Goal: Task Accomplishment & Management: Manage account settings

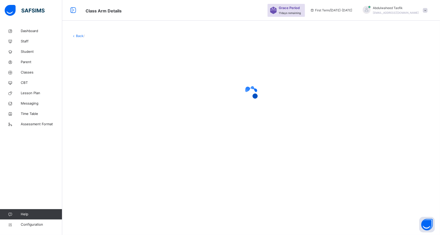
click at [261, 70] on div at bounding box center [251, 93] width 359 height 98
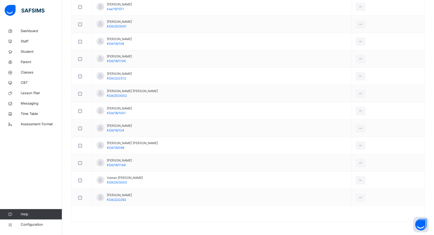
scroll to position [347, 0]
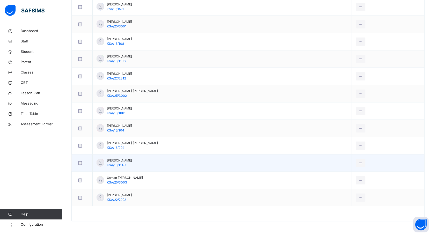
click at [420, 168] on td "View Profile Remove from Class Transfer Student" at bounding box center [388, 163] width 73 height 17
click at [420, 171] on td "View Profile Remove from Class Transfer Student" at bounding box center [388, 163] width 73 height 17
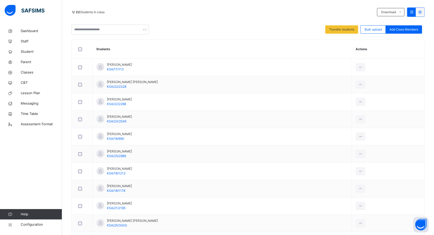
scroll to position [91, 0]
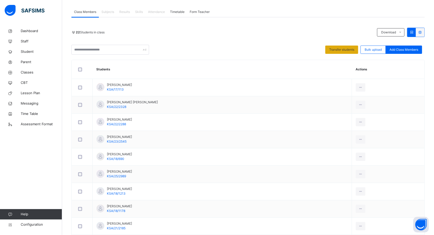
click at [339, 48] on span "Transfer students" at bounding box center [342, 49] width 25 height 5
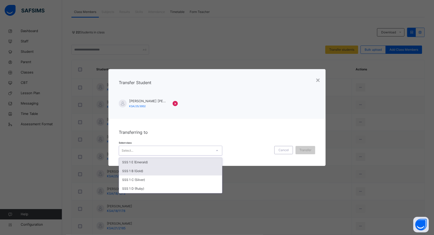
click at [154, 173] on div "SSS 1 B (Gold)" at bounding box center [170, 171] width 103 height 9
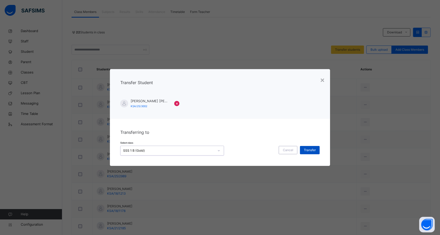
click at [311, 151] on span "Transfer" at bounding box center [310, 150] width 12 height 5
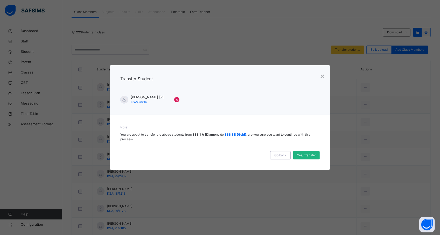
click at [310, 154] on span "Yes, Transfer" at bounding box center [306, 155] width 19 height 5
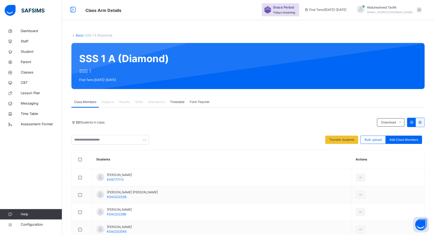
scroll to position [0, 0]
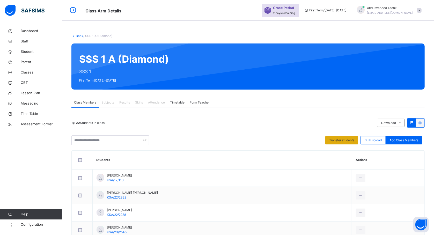
click at [341, 144] on div "Transfer students" at bounding box center [342, 140] width 33 height 8
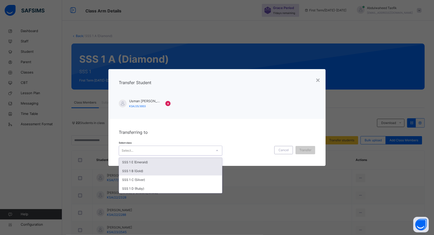
click at [190, 174] on div "SSS 1 B (Gold)" at bounding box center [170, 171] width 103 height 9
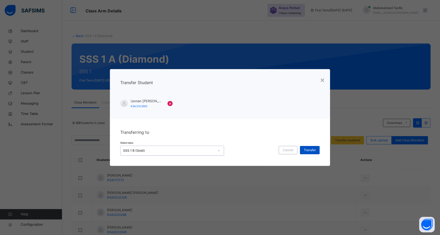
click at [307, 146] on div "Transfer" at bounding box center [310, 150] width 20 height 8
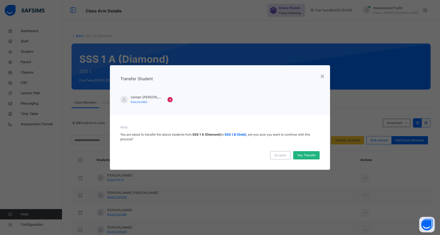
click at [308, 159] on div "Yes, Transfer" at bounding box center [306, 155] width 26 height 8
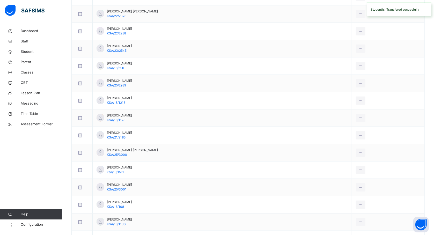
scroll to position [347, 0]
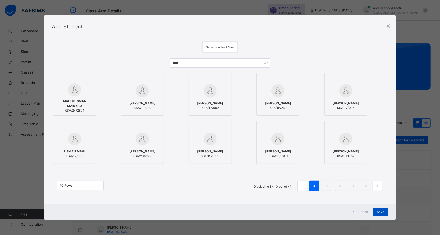
click at [378, 210] on span "Save" at bounding box center [380, 212] width 8 height 5
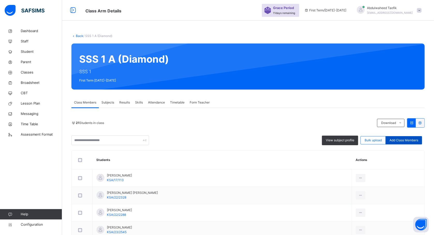
click at [409, 138] on span "Add Class Members" at bounding box center [404, 140] width 29 height 5
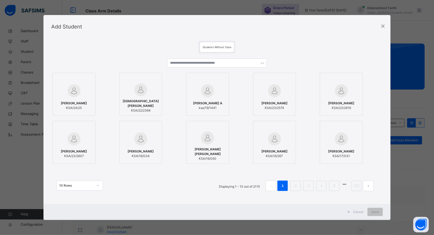
click at [247, 77] on div "Mubarak Suleiman A ksa/19/1441" at bounding box center [217, 94] width 62 height 43
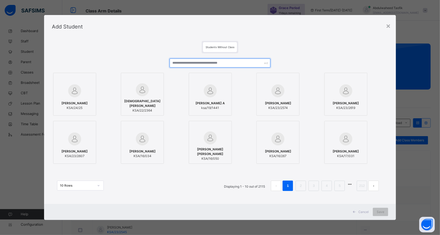
click at [247, 62] on input "text" at bounding box center [219, 63] width 101 height 9
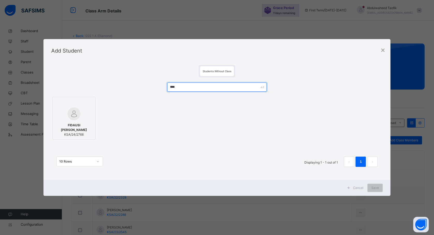
type input "****"
click at [74, 126] on span "FIDAUSI BASHIR IDRIS" at bounding box center [73, 127] width 37 height 9
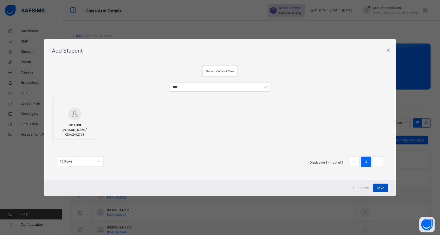
click at [384, 185] on div "Save" at bounding box center [380, 188] width 15 height 8
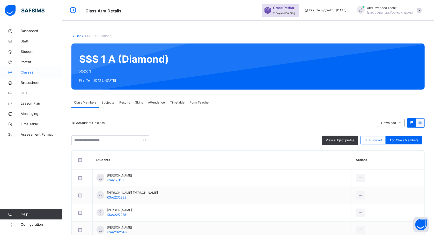
click at [35, 73] on span "Classes" at bounding box center [41, 72] width 41 height 5
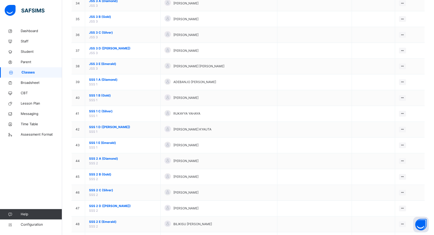
scroll to position [588, 0]
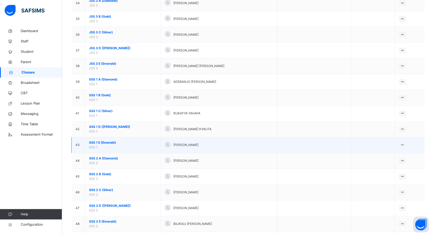
click at [107, 145] on span "SSS 1 E (Emerald)" at bounding box center [123, 143] width 68 height 5
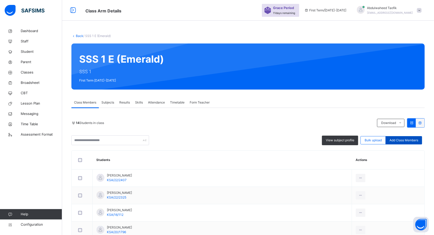
click at [412, 141] on span "Add Class Members" at bounding box center [404, 140] width 29 height 5
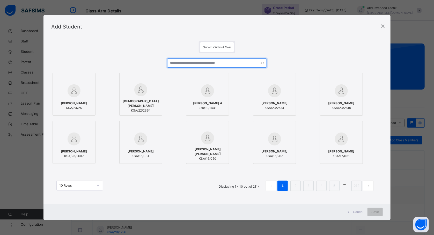
click at [247, 61] on input "text" at bounding box center [216, 63] width 99 height 9
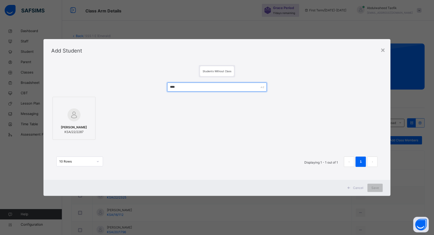
type input "****"
click at [79, 123] on div "FATIMA TAJUDDEEN ABUBAKAR KSA/22/2287" at bounding box center [73, 130] width 37 height 15
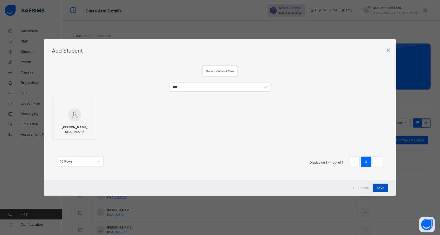
click at [381, 186] on span "Save" at bounding box center [380, 188] width 8 height 5
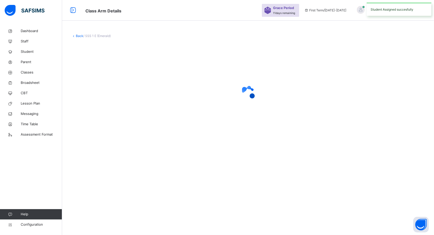
click at [377, 185] on div "Back / SSS 1 E (Emerald)" at bounding box center [248, 117] width 372 height 235
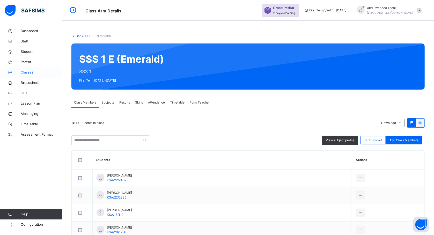
click at [34, 73] on span "Classes" at bounding box center [41, 72] width 41 height 5
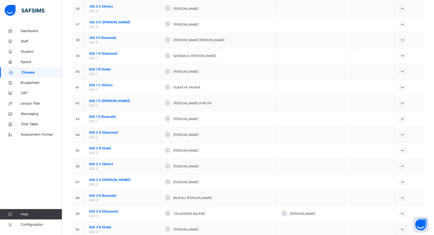
scroll to position [597, 0]
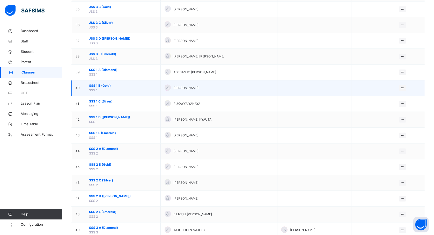
click at [102, 88] on span "SSS 1 B (Gold)" at bounding box center [123, 86] width 68 height 5
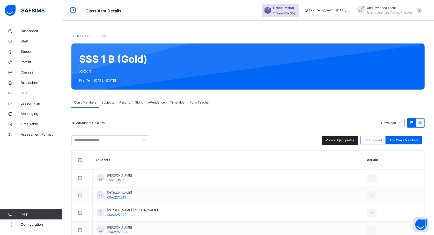
click at [345, 139] on span "View subject profile" at bounding box center [340, 140] width 28 height 5
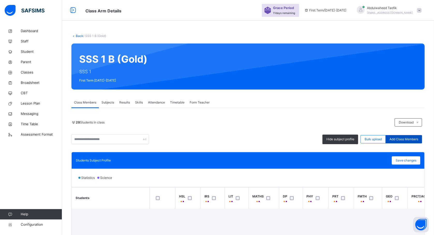
click at [410, 139] on span "Add Class Members" at bounding box center [404, 139] width 29 height 5
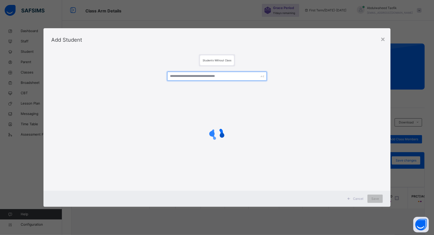
click at [243, 75] on input "text" at bounding box center [216, 76] width 99 height 9
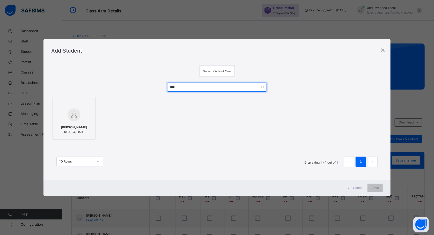
type input "****"
click at [66, 125] on span "MARYAM ABDULLAHI UMAR" at bounding box center [74, 127] width 26 height 5
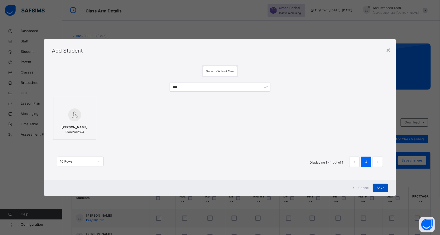
click at [381, 188] on span "Save" at bounding box center [380, 188] width 8 height 5
click at [379, 185] on div "Save" at bounding box center [380, 188] width 15 height 8
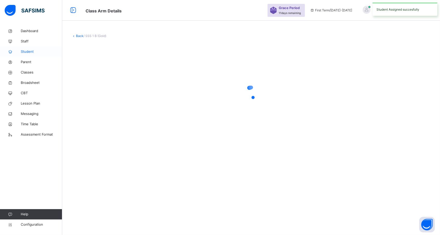
click at [35, 49] on span "Student" at bounding box center [41, 51] width 41 height 5
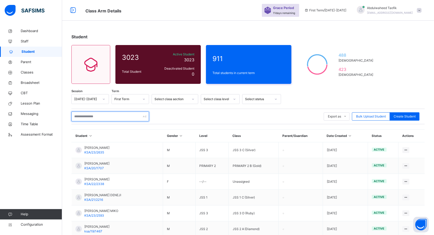
click at [123, 118] on input "text" at bounding box center [111, 117] width 78 height 10
click at [125, 117] on input "text" at bounding box center [111, 117] width 78 height 10
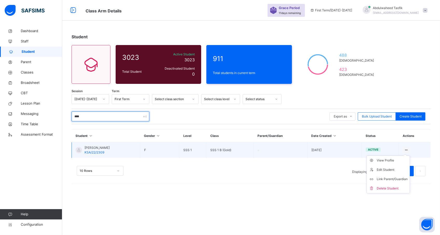
type input "****"
click at [404, 150] on div at bounding box center [406, 150] width 7 height 6
click at [389, 172] on div "Edit Student" at bounding box center [391, 169] width 31 height 5
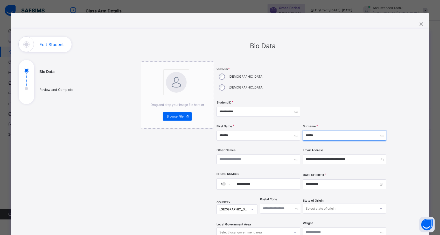
click at [310, 131] on input "******" at bounding box center [344, 136] width 83 height 10
type input "******"
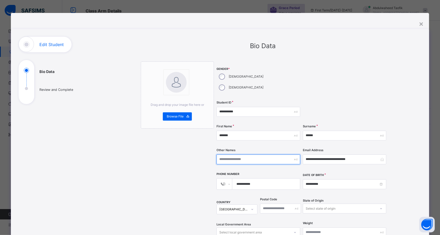
click at [258, 155] on input "text" at bounding box center [257, 160] width 83 height 10
type input "*"
type input "****"
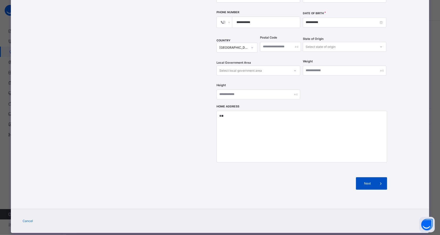
click at [374, 177] on span at bounding box center [380, 183] width 12 height 12
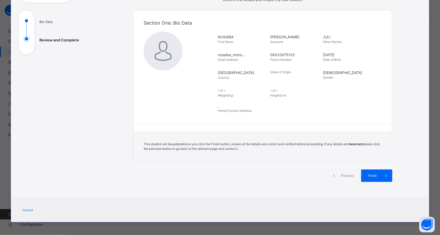
scroll to position [50, 0]
click at [377, 175] on span "Finish" at bounding box center [372, 176] width 15 height 5
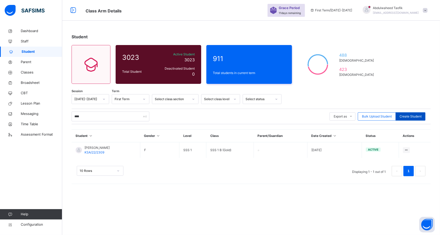
click at [419, 116] on span "Create Student" at bounding box center [410, 116] width 22 height 5
select select "**"
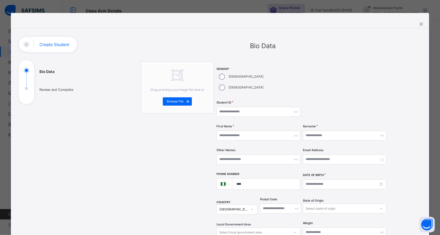
click at [351, 26] on div "**********" at bounding box center [220, 204] width 418 height 382
click at [222, 106] on div "**********" at bounding box center [301, 164] width 170 height 206
drag, startPoint x: 222, startPoint y: 106, endPoint x: 227, endPoint y: 101, distance: 7.9
click at [227, 101] on div "Student ID" at bounding box center [257, 111] width 83 height 21
click at [227, 107] on input "text" at bounding box center [257, 112] width 83 height 10
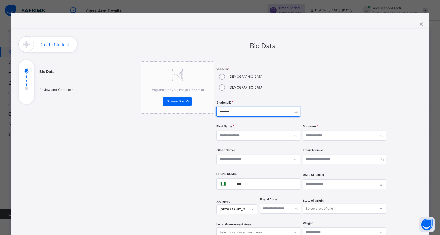
click at [241, 107] on input "********" at bounding box center [257, 112] width 83 height 10
type input "*"
type input "**********"
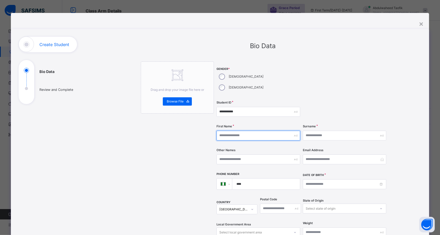
click at [239, 131] on input "text" at bounding box center [257, 136] width 83 height 10
type input "********"
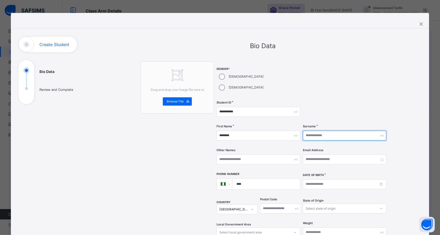
click at [337, 131] on input "text" at bounding box center [344, 136] width 83 height 10
type input "*********"
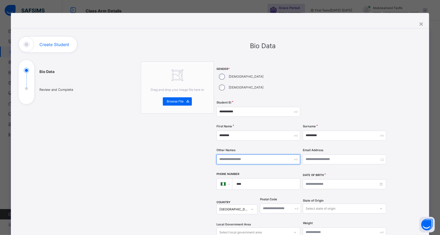
click at [274, 155] on input "text" at bounding box center [257, 160] width 83 height 10
type input "*****"
click at [368, 87] on div at bounding box center [344, 79] width 83 height 37
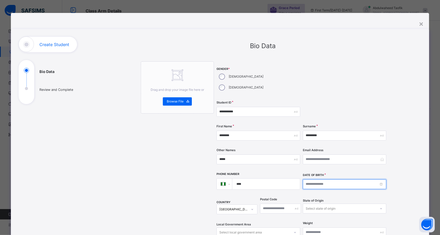
click at [375, 180] on input at bounding box center [344, 185] width 83 height 10
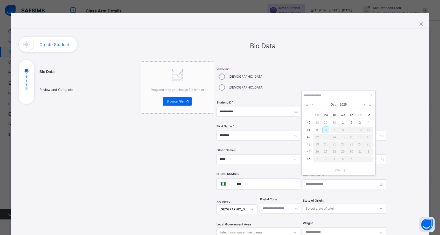
click at [308, 120] on td "40" at bounding box center [308, 122] width 9 height 7
click at [323, 130] on div "6" at bounding box center [325, 130] width 7 height 7
type input "**********"
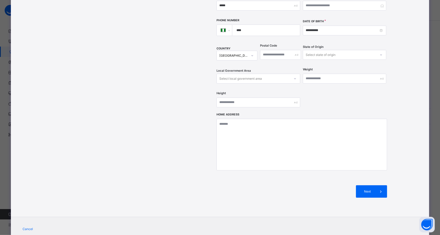
scroll to position [162, 0]
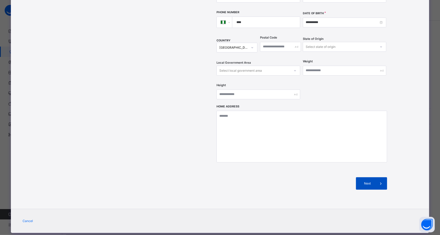
click at [370, 177] on div "Next" at bounding box center [371, 183] width 31 height 12
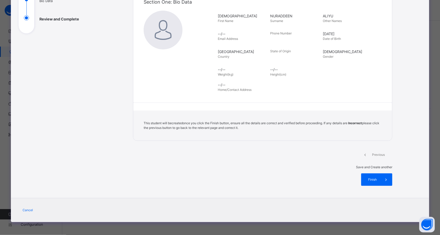
scroll to position [50, 0]
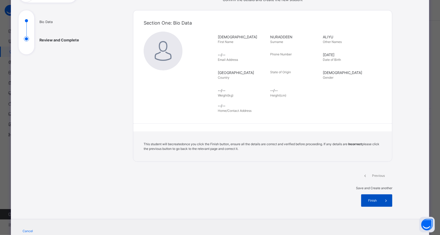
click at [374, 198] on span "Finish" at bounding box center [372, 200] width 15 height 5
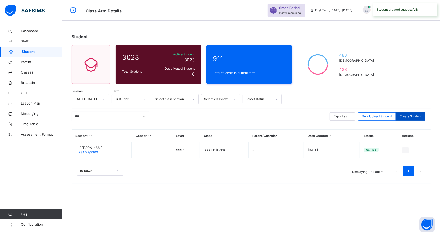
click at [413, 119] on div "Create Student" at bounding box center [410, 116] width 30 height 8
select select "**"
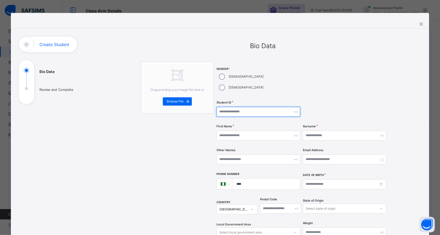
click at [262, 107] on input "text" at bounding box center [257, 112] width 83 height 10
type input "**********"
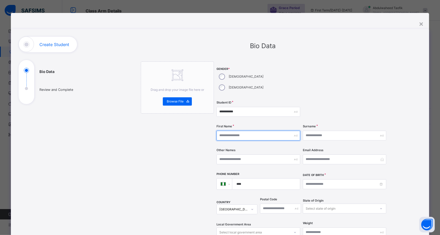
click at [259, 131] on input "text" at bounding box center [257, 136] width 83 height 10
type input "******"
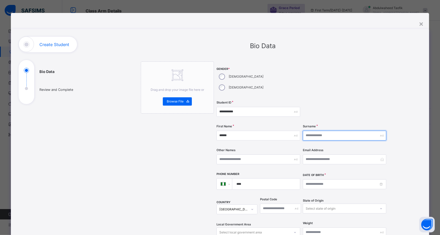
click at [312, 131] on input "text" at bounding box center [344, 136] width 83 height 10
type input "*****"
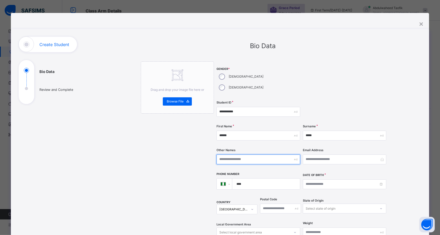
click at [268, 155] on input "text" at bounding box center [257, 160] width 83 height 10
type input "****"
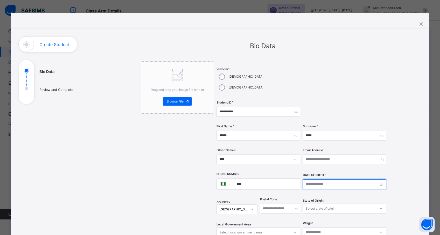
click at [323, 180] on input at bounding box center [344, 185] width 83 height 10
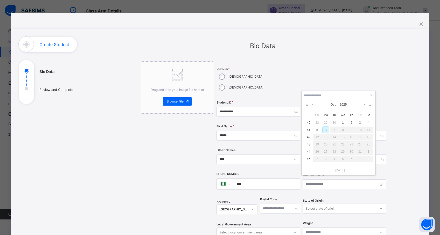
click at [323, 130] on div "6" at bounding box center [325, 130] width 7 height 7
type input "**********"
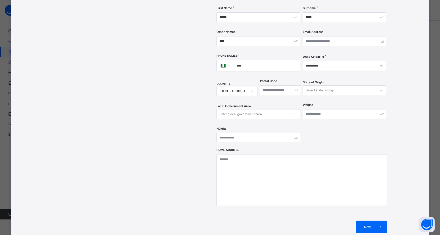
scroll to position [162, 0]
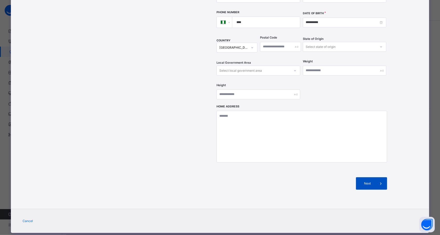
click at [374, 177] on span at bounding box center [380, 183] width 12 height 12
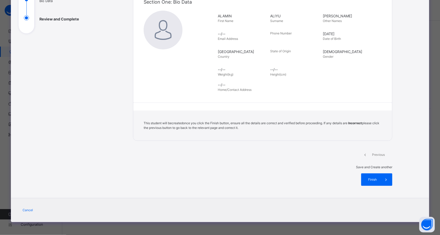
scroll to position [50, 0]
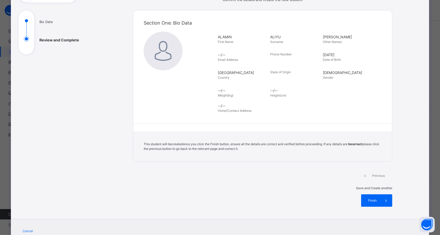
click at [373, 195] on div "Finish" at bounding box center [376, 201] width 31 height 12
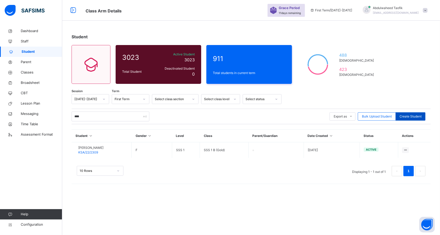
click at [408, 118] on span "Create Student" at bounding box center [410, 116] width 22 height 5
select select "**"
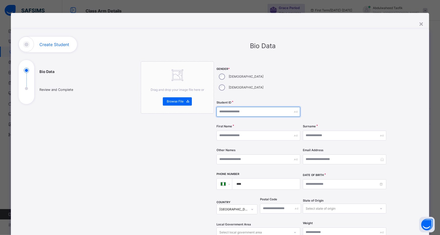
click at [233, 107] on input "text" at bounding box center [257, 112] width 83 height 10
click at [232, 107] on input "**********" at bounding box center [257, 112] width 83 height 10
type input "**********"
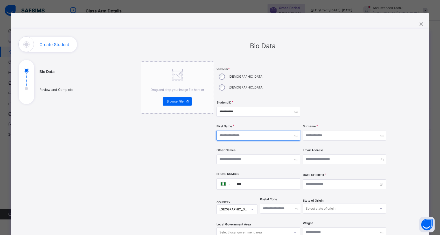
click at [232, 131] on input "text" at bounding box center [257, 136] width 83 height 10
type input "*****"
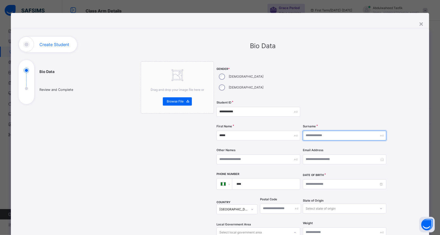
click at [335, 131] on input "text" at bounding box center [344, 136] width 83 height 10
type input "*****"
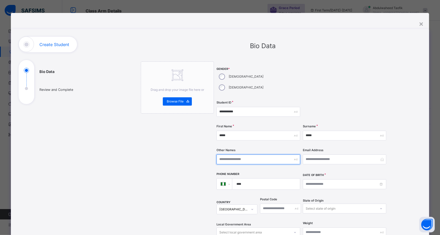
click at [270, 155] on input "text" at bounding box center [257, 160] width 83 height 10
type input "****"
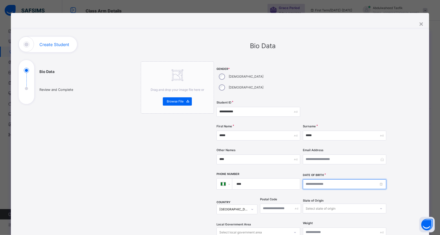
click at [322, 180] on input at bounding box center [344, 185] width 83 height 10
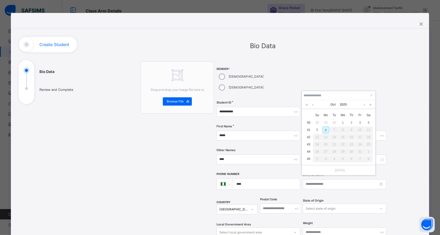
click at [326, 128] on div "6" at bounding box center [325, 130] width 7 height 7
type input "**********"
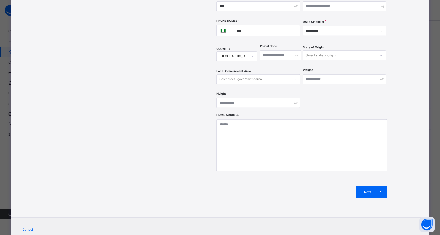
scroll to position [162, 0]
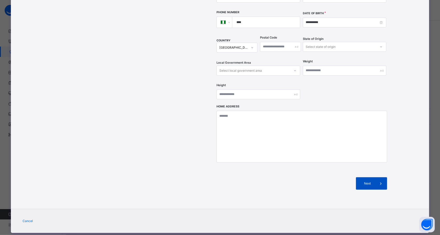
click at [371, 181] on span "Next" at bounding box center [367, 183] width 15 height 5
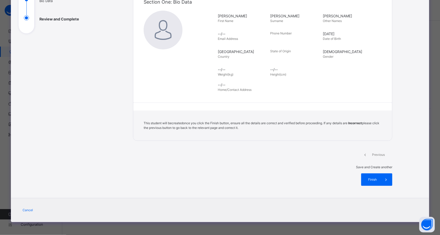
scroll to position [50, 0]
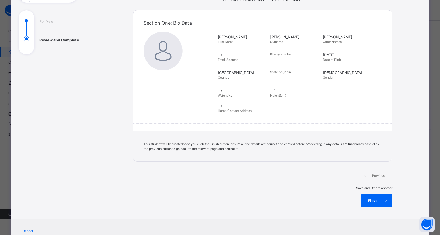
click at [371, 195] on div "Finish" at bounding box center [376, 201] width 31 height 12
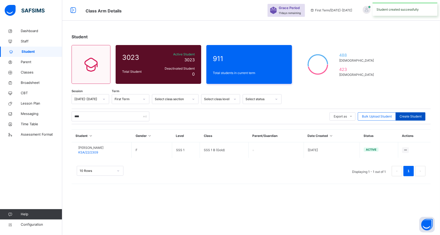
click at [408, 116] on span "Create Student" at bounding box center [410, 116] width 22 height 5
select select "**"
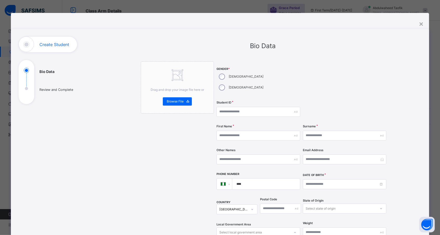
click at [245, 82] on div "[DEMOGRAPHIC_DATA]" at bounding box center [240, 87] width 48 height 11
click at [229, 107] on input "text" at bounding box center [257, 112] width 83 height 10
type input "**********"
click at [242, 131] on input "text" at bounding box center [257, 136] width 83 height 10
type input "******"
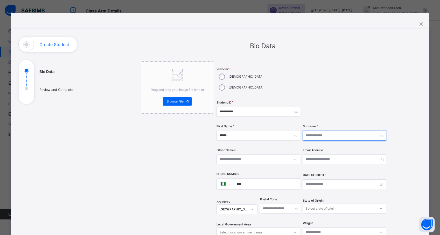
click at [310, 131] on input "text" at bounding box center [344, 136] width 83 height 10
type input "**"
click at [319, 131] on input "******" at bounding box center [344, 136] width 83 height 10
type input "*"
type input "**********"
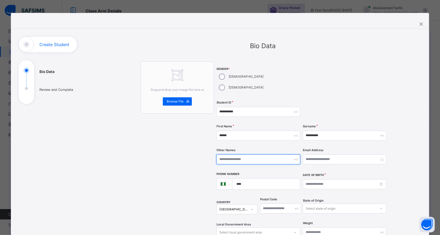
click at [269, 155] on input "text" at bounding box center [257, 160] width 83 height 10
type input "********"
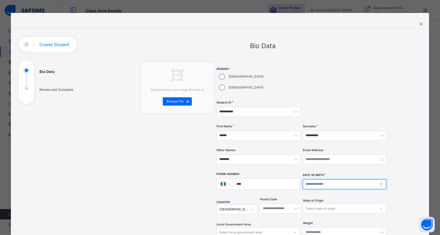
click at [361, 180] on input at bounding box center [344, 185] width 83 height 10
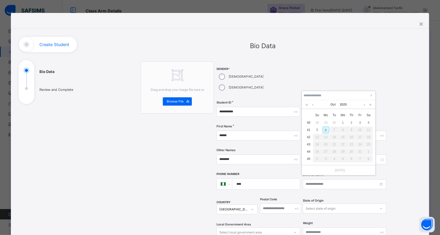
click at [361, 175] on div "Today" at bounding box center [339, 170] width 74 height 10
click at [344, 121] on div "1" at bounding box center [342, 122] width 7 height 7
type input "**********"
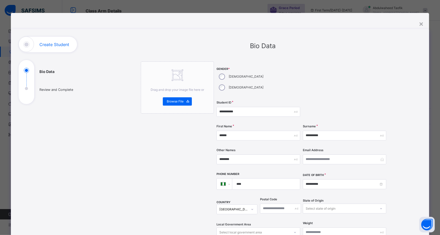
click at [398, 195] on div "**********" at bounding box center [262, 200] width 317 height 327
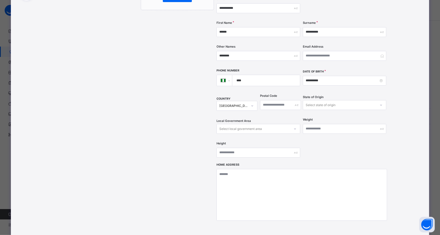
scroll to position [162, 0]
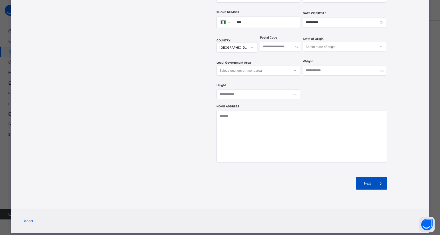
click at [361, 181] on span "Next" at bounding box center [367, 183] width 15 height 5
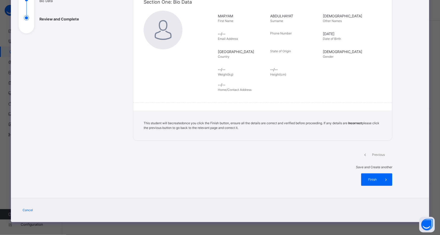
scroll to position [50, 0]
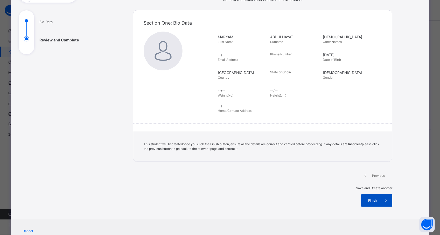
click at [376, 195] on div "Finish" at bounding box center [376, 201] width 31 height 12
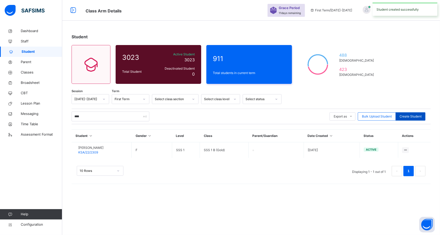
click at [407, 116] on span "Create Student" at bounding box center [410, 116] width 22 height 5
select select "**"
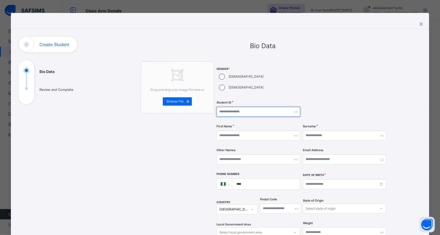
click at [240, 107] on input "text" at bounding box center [257, 112] width 83 height 10
type input "**********"
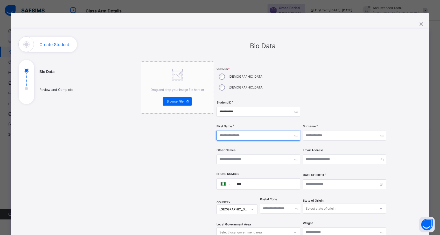
click at [235, 131] on input "text" at bounding box center [257, 136] width 83 height 10
type input "******"
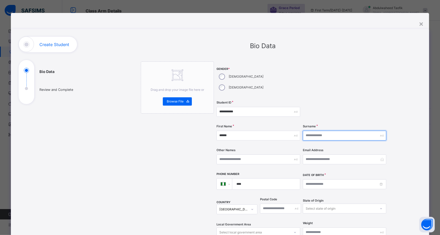
click at [318, 131] on input "text" at bounding box center [344, 136] width 83 height 10
type input "*****"
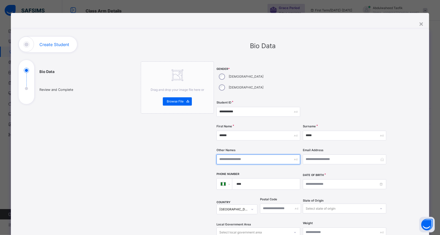
click at [259, 155] on input "text" at bounding box center [257, 160] width 83 height 10
type input "*****"
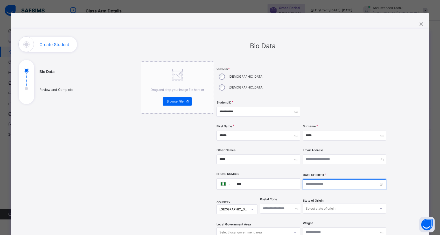
click at [335, 180] on input at bounding box center [344, 185] width 83 height 10
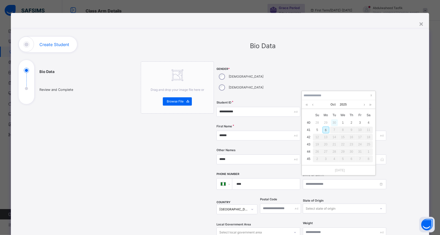
click at [333, 124] on div "30" at bounding box center [334, 122] width 7 height 7
type input "**********"
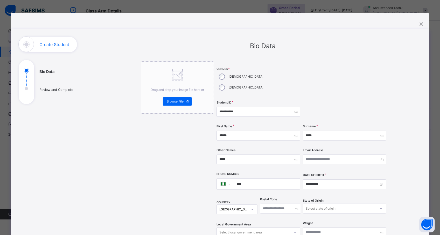
click at [409, 184] on div "**********" at bounding box center [262, 200] width 317 height 327
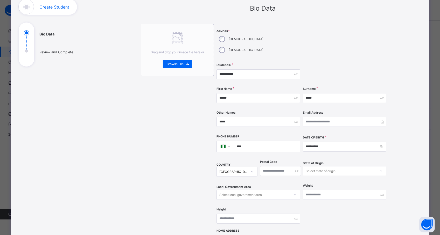
scroll to position [162, 0]
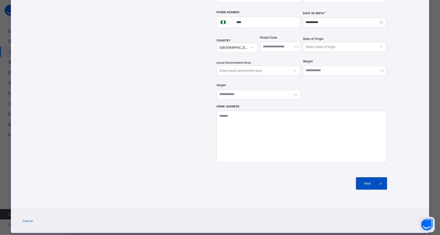
click at [361, 177] on div "Next" at bounding box center [371, 183] width 31 height 12
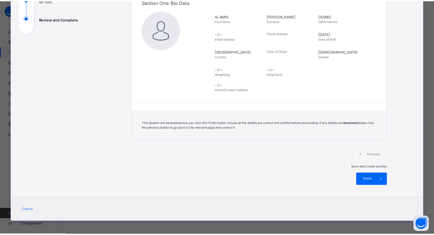
scroll to position [50, 0]
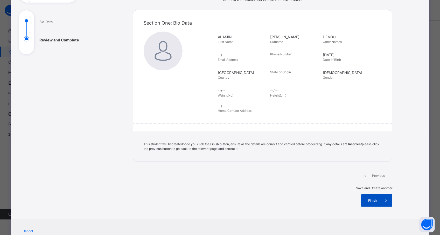
click at [373, 198] on span "Finish" at bounding box center [372, 200] width 15 height 5
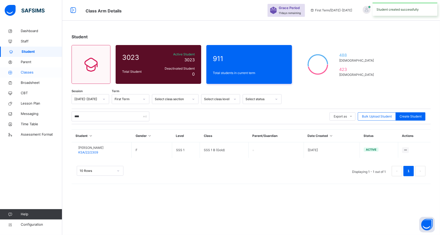
click at [28, 73] on span "Classes" at bounding box center [41, 72] width 41 height 5
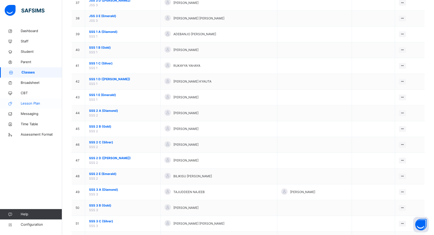
scroll to position [682, 0]
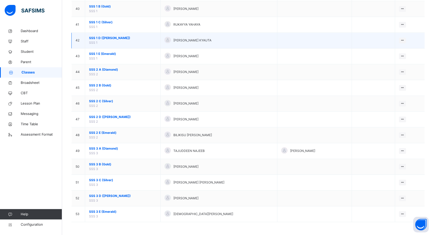
click at [106, 37] on span "SSS 1 D (Ruby)" at bounding box center [123, 38] width 68 height 5
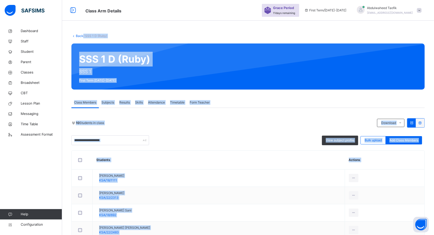
click at [232, 151] on th "Students" at bounding box center [219, 160] width 253 height 19
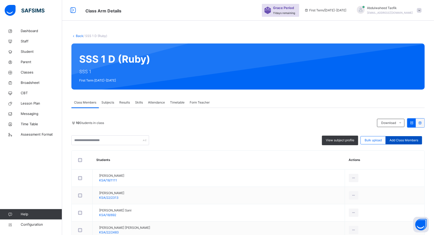
click at [413, 138] on span "Add Class Members" at bounding box center [404, 140] width 29 height 5
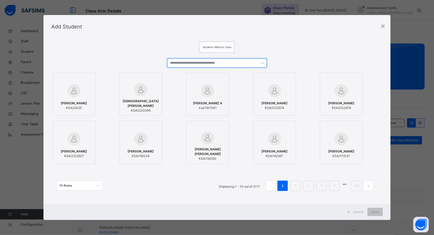
click at [209, 61] on input "text" at bounding box center [216, 63] width 99 height 9
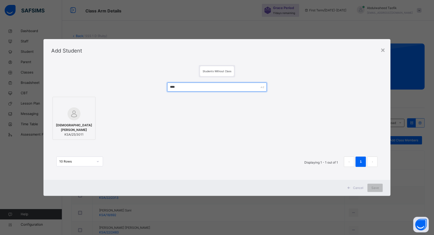
type input "****"
click at [83, 135] on span "KSA/25/3011" at bounding box center [73, 134] width 37 height 5
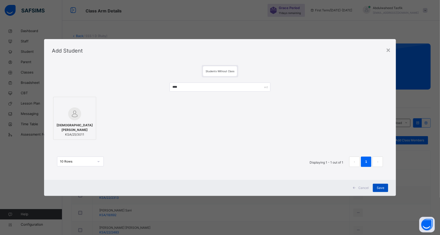
click at [376, 187] on div "Save" at bounding box center [380, 188] width 15 height 8
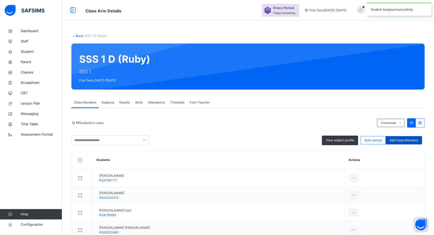
click at [409, 141] on span "Add Class Members" at bounding box center [404, 140] width 29 height 5
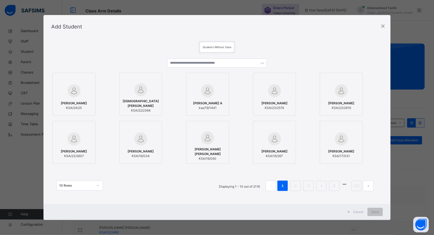
click at [237, 77] on div "Mubarak Suleiman A ksa/19/1441" at bounding box center [217, 94] width 62 height 43
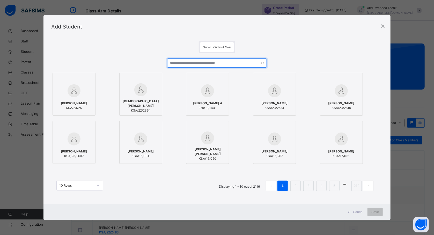
click at [240, 62] on input "text" at bounding box center [216, 63] width 99 height 9
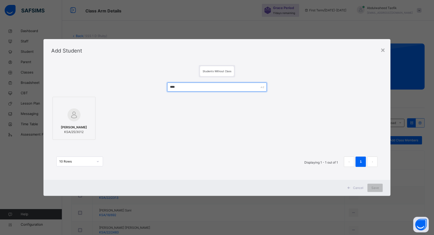
type input "****"
click at [80, 125] on span "ALAMIN ALIYU ADAM" at bounding box center [74, 127] width 26 height 5
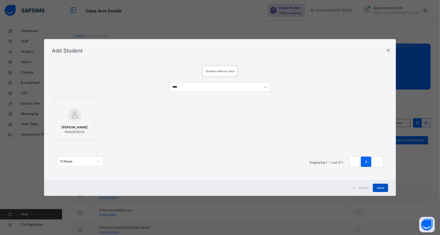
click at [381, 186] on span "Save" at bounding box center [380, 188] width 8 height 5
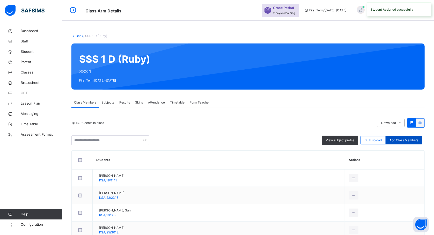
click at [405, 140] on span "Add Class Members" at bounding box center [404, 140] width 29 height 5
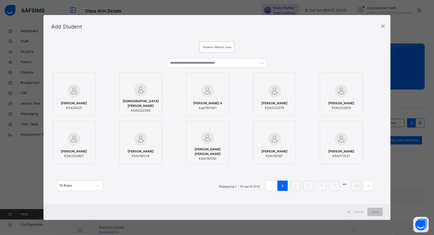
click at [222, 76] on div at bounding box center [207, 80] width 37 height 8
click at [220, 80] on div at bounding box center [207, 80] width 37 height 8
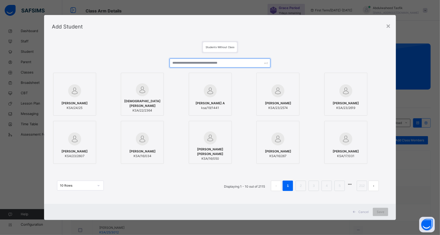
click at [234, 65] on input "text" at bounding box center [219, 63] width 101 height 9
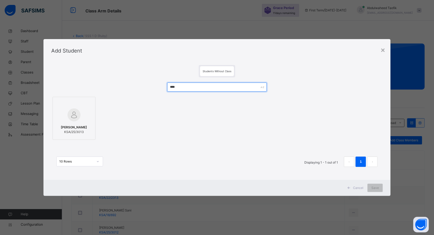
type input "****"
click at [81, 124] on div "YUSUF NASIR ADAM KSA/25/3013" at bounding box center [73, 130] width 37 height 15
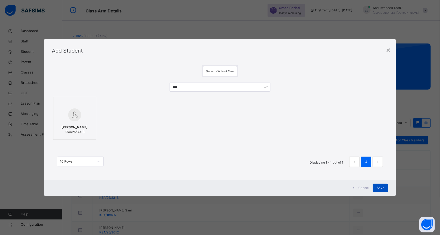
click at [380, 186] on span "Save" at bounding box center [380, 188] width 8 height 5
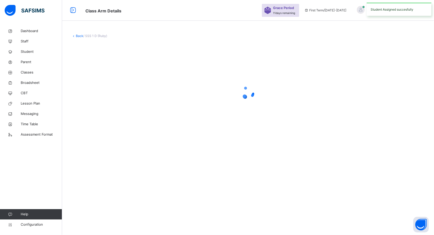
click at [378, 189] on div "Back / SSS 1 D (Ruby)" at bounding box center [248, 117] width 372 height 235
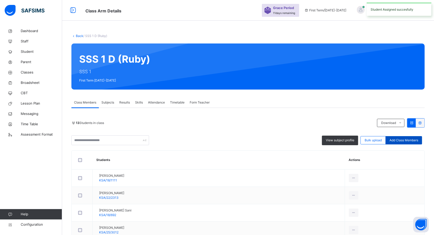
click at [403, 142] on span "Add Class Members" at bounding box center [404, 140] width 29 height 5
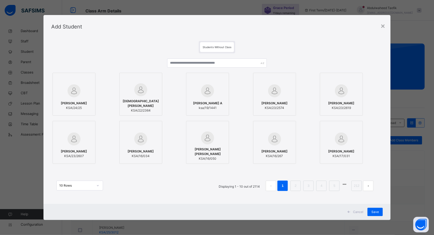
click at [223, 79] on icon at bounding box center [223, 79] width 0 height 0
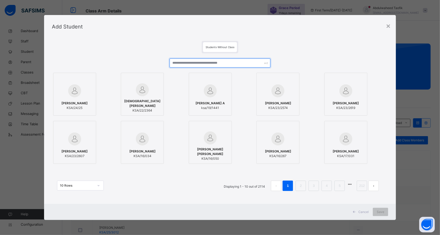
click at [239, 64] on input "text" at bounding box center [219, 63] width 101 height 9
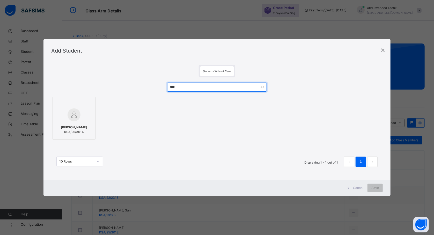
type input "****"
click at [84, 123] on div "MARYAM ABDULHAYAT MUHAMMAD KSA/25/3014" at bounding box center [73, 130] width 37 height 15
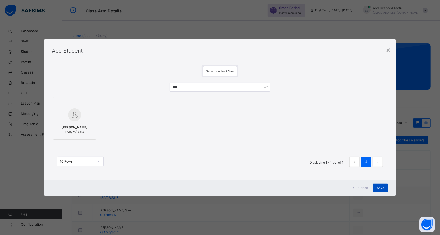
click at [382, 188] on span "Save" at bounding box center [380, 188] width 8 height 5
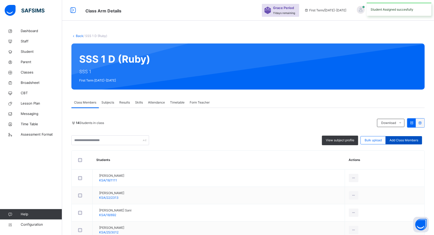
click at [403, 138] on span "Add Class Members" at bounding box center [404, 140] width 29 height 5
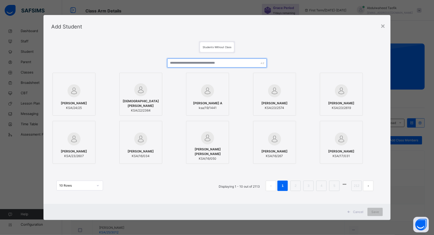
click at [221, 63] on input "text" at bounding box center [216, 63] width 99 height 9
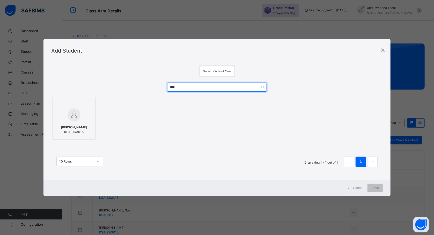
type input "****"
click at [80, 116] on div at bounding box center [73, 115] width 37 height 15
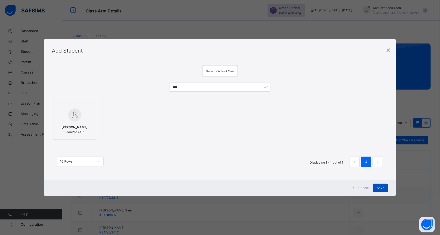
click at [381, 189] on span "Save" at bounding box center [380, 188] width 8 height 5
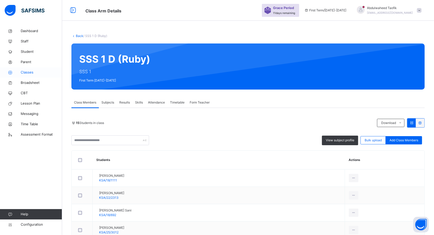
click at [30, 74] on span "Classes" at bounding box center [41, 72] width 41 height 5
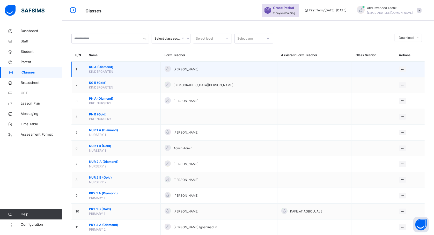
click at [110, 70] on span "KINDERGARTEN" at bounding box center [101, 72] width 24 height 4
click at [94, 70] on span "KINDERGARTEN" at bounding box center [101, 72] width 24 height 4
click at [97, 65] on span "KG A (Diamond)" at bounding box center [123, 67] width 68 height 5
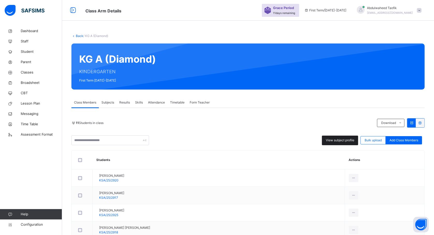
click at [334, 139] on span "View subject profile" at bounding box center [340, 140] width 28 height 5
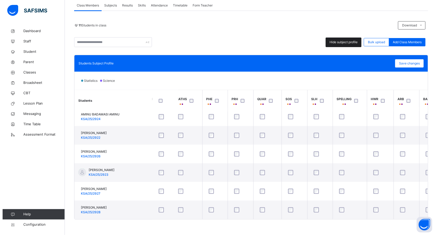
scroll to position [100, 0]
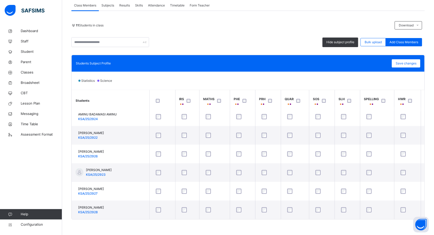
click at [242, 100] on div at bounding box center [246, 101] width 9 height 4
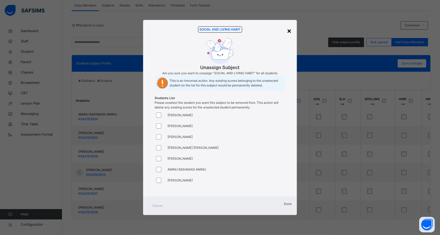
click at [287, 25] on div "×" at bounding box center [289, 30] width 5 height 11
click at [286, 206] on span "Done" at bounding box center [288, 204] width 8 height 4
click at [157, 166] on div at bounding box center [160, 160] width 10 height 11
click at [284, 210] on div "Done" at bounding box center [288, 206] width 8 height 8
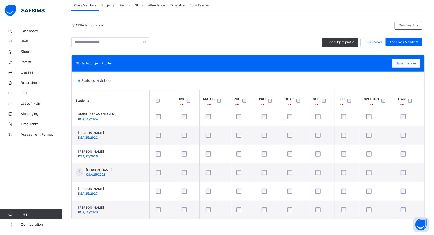
click at [299, 111] on th "QUAR" at bounding box center [295, 101] width 28 height 22
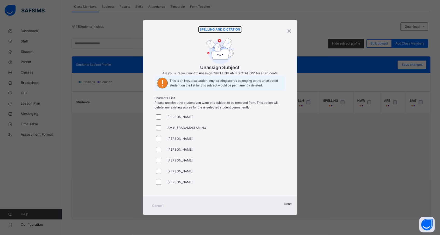
scroll to position [100, 41]
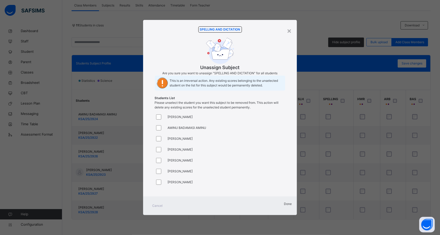
click at [284, 210] on div "Done" at bounding box center [288, 206] width 8 height 8
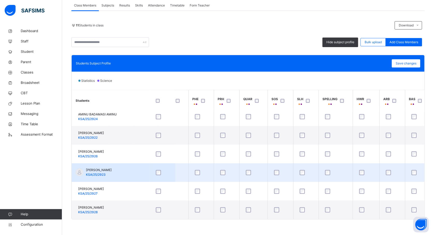
click at [347, 170] on div at bounding box center [336, 172] width 24 height 5
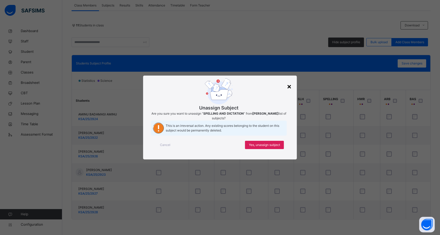
click at [290, 81] on div "×" at bounding box center [289, 86] width 5 height 11
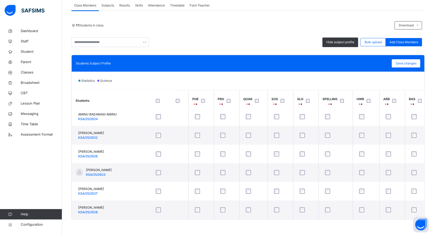
click at [290, 78] on div "Statistics Science" at bounding box center [248, 81] width 353 height 18
click at [241, 70] on div "Students Subject Profile Save changes" at bounding box center [248, 63] width 353 height 17
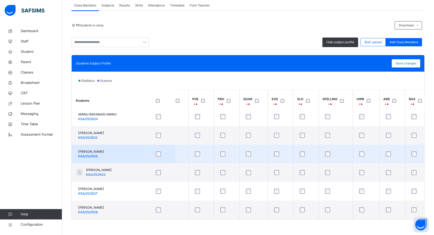
click at [315, 151] on div at bounding box center [306, 154] width 17 height 11
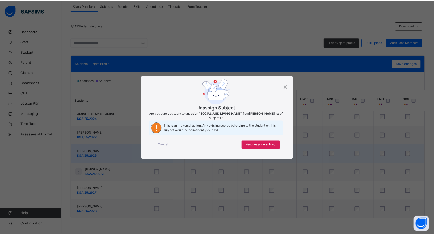
scroll to position [100, 123]
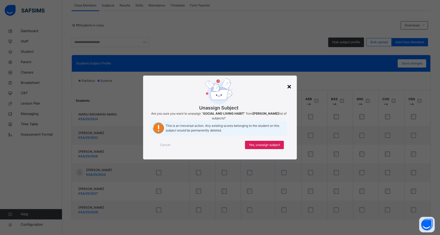
click at [287, 81] on div "×" at bounding box center [289, 86] width 5 height 11
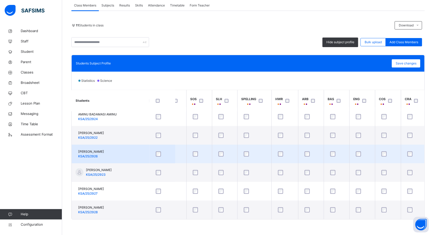
click at [146, 148] on td "FATIMA AUWAL MUSA KSA/25/2926" at bounding box center [111, 154] width 78 height 19
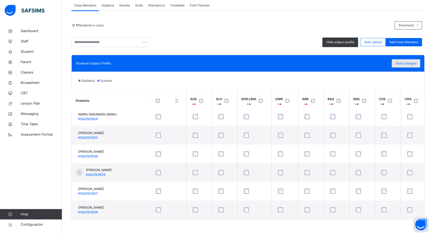
click at [406, 62] on span "Save changes" at bounding box center [406, 63] width 21 height 5
click at [377, 8] on div "Class Members Subjects Results Skills Attendance Timetable Form Teacher" at bounding box center [249, 5] width 354 height 11
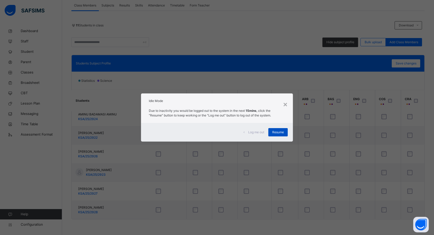
click at [284, 136] on div "Resume" at bounding box center [278, 132] width 19 height 8
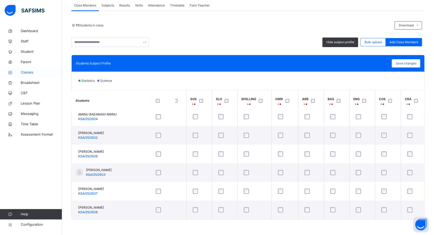
click at [29, 74] on span "Classes" at bounding box center [41, 72] width 41 height 5
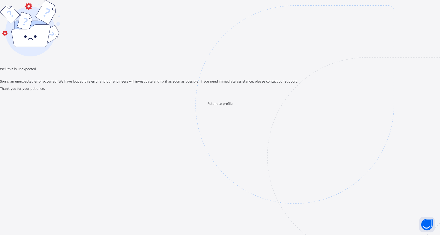
click at [223, 106] on span "Return to profile" at bounding box center [219, 104] width 25 height 4
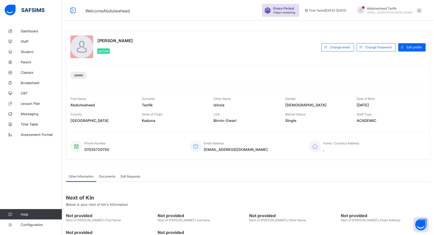
click at [29, 74] on span "Classes" at bounding box center [41, 72] width 41 height 4
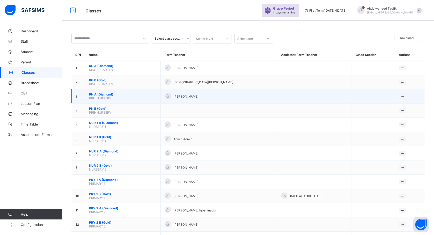
click at [103, 94] on span "PN A (Diamond)" at bounding box center [123, 94] width 68 height 4
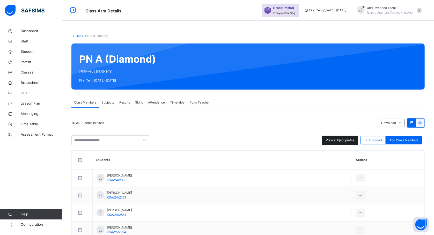
click at [346, 140] on span "View subject profile" at bounding box center [340, 140] width 28 height 5
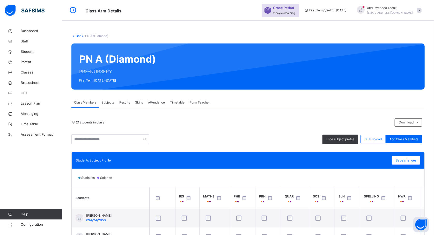
click at [250, 149] on div "21 Students in class Download Pdf Report Excel Report Hide subject profile Bulk…" at bounding box center [249, 217] width 354 height 198
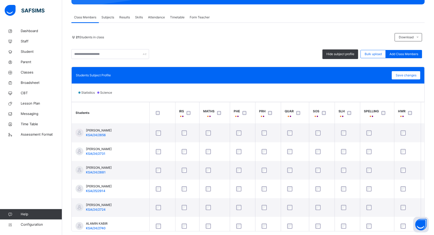
scroll to position [97, 0]
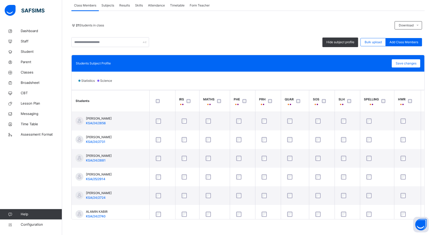
click at [217, 102] on div at bounding box center [220, 101] width 9 height 4
click at [352, 101] on div at bounding box center [351, 101] width 9 height 4
click at [339, 100] on span "SLH" at bounding box center [342, 99] width 6 height 5
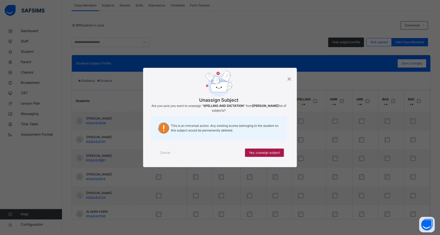
click at [274, 155] on span "Yes, unassign subject" at bounding box center [264, 153] width 31 height 5
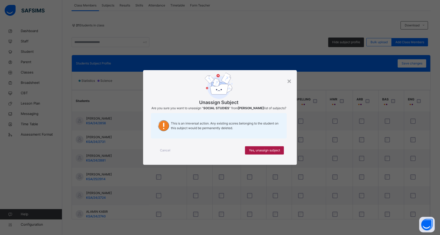
click at [263, 152] on span "Yes, unassign subject" at bounding box center [264, 150] width 31 height 5
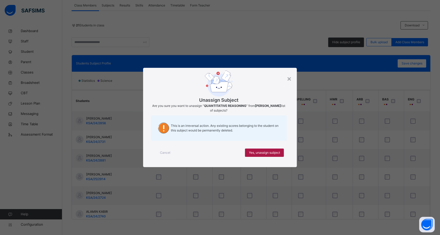
click at [255, 156] on div "Yes, unassign subject" at bounding box center [264, 153] width 39 height 8
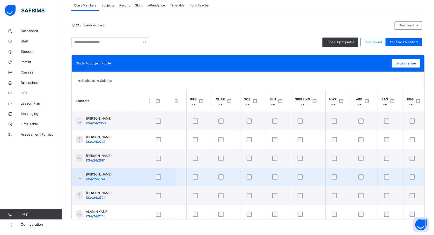
click at [312, 169] on td at bounding box center [308, 177] width 34 height 19
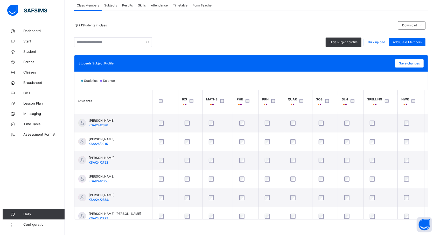
scroll to position [245, 0]
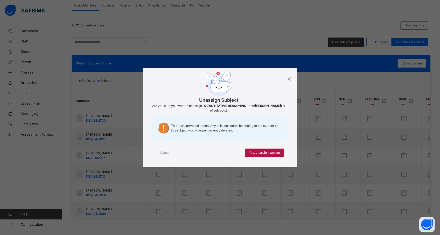
click at [267, 152] on span "Yes, unassign subject" at bounding box center [264, 153] width 31 height 5
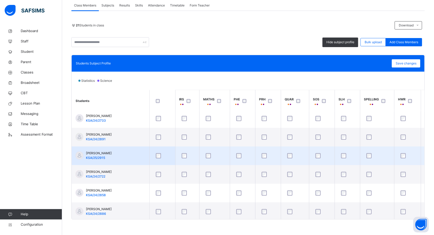
click at [316, 156] on div at bounding box center [322, 155] width 15 height 5
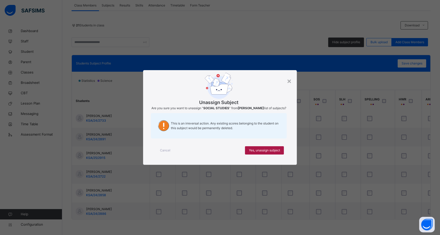
click at [282, 153] on div "Yes, unassign subject" at bounding box center [264, 150] width 39 height 8
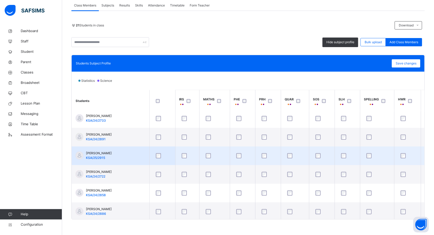
click at [334, 155] on td at bounding box center [322, 156] width 26 height 19
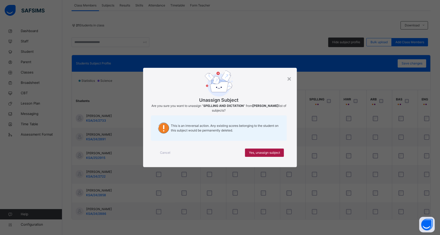
click at [263, 152] on span "Yes, unassign subject" at bounding box center [264, 153] width 31 height 5
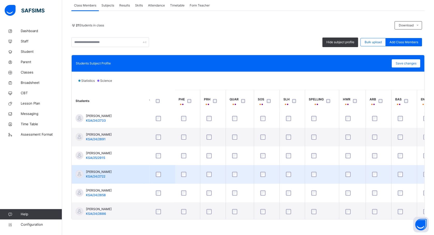
click at [324, 178] on div at bounding box center [322, 174] width 26 height 11
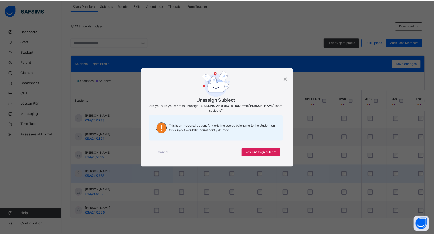
scroll to position [245, 69]
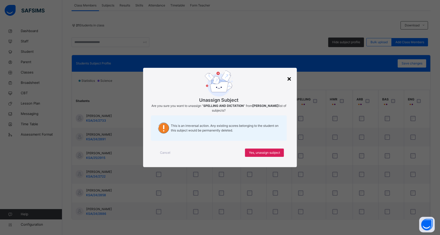
click at [288, 75] on div "×" at bounding box center [289, 78] width 5 height 11
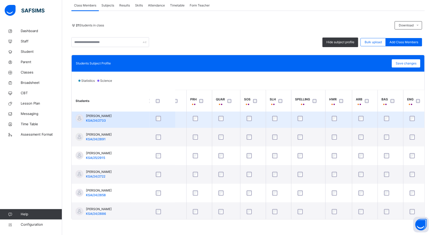
click at [323, 125] on td at bounding box center [308, 118] width 34 height 19
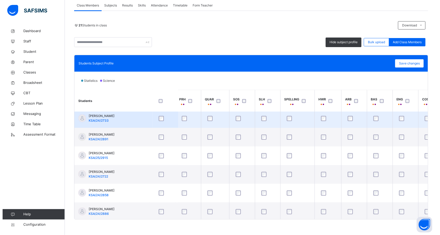
scroll to position [245, 123]
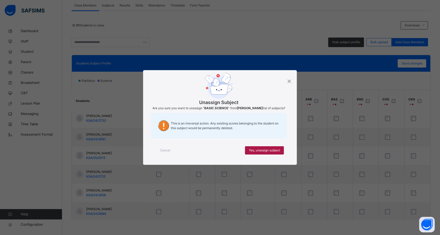
click at [280, 153] on div "Yes, unassign subject" at bounding box center [264, 150] width 39 height 8
click at [273, 153] on span "Yes, unassign subject" at bounding box center [264, 150] width 31 height 5
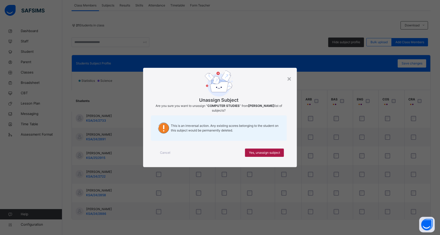
click at [283, 152] on div "Yes, unassign subject" at bounding box center [264, 153] width 39 height 8
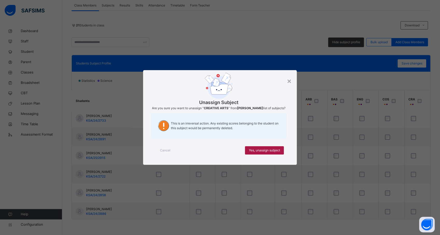
click at [270, 153] on span "Yes, unassign subject" at bounding box center [264, 150] width 31 height 5
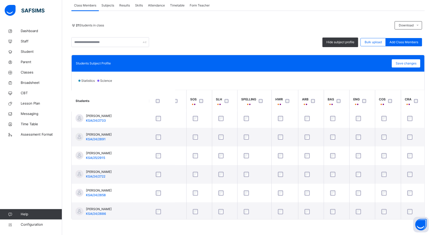
click at [415, 102] on div at bounding box center [417, 101] width 9 height 4
click at [408, 62] on span "Save changes" at bounding box center [406, 63] width 21 height 5
click at [28, 74] on span "Classes" at bounding box center [41, 72] width 41 height 5
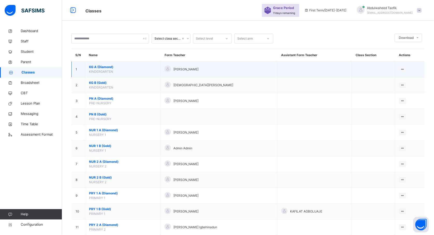
click at [99, 67] on span "KG A (Diamond)" at bounding box center [123, 67] width 68 height 5
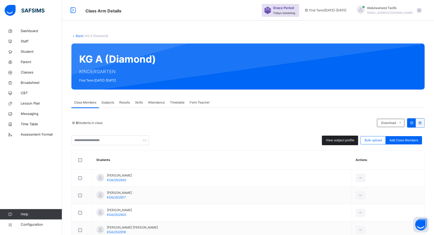
click at [335, 140] on span "View subject profile" at bounding box center [340, 140] width 28 height 5
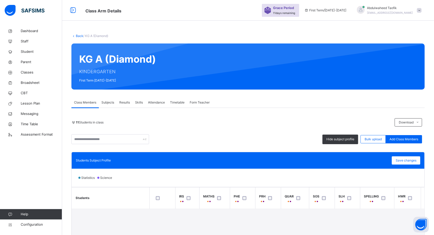
click at [283, 184] on div "Statistics Science" at bounding box center [248, 178] width 353 height 18
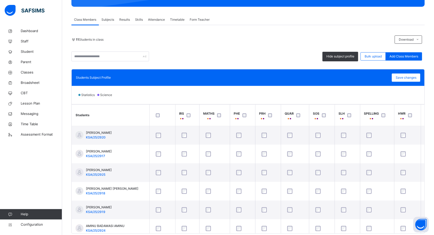
scroll to position [97, 0]
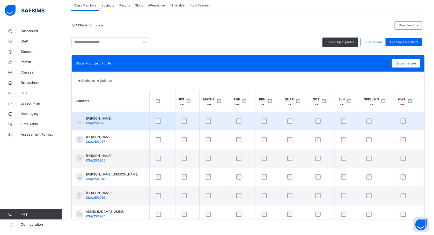
click at [171, 121] on div at bounding box center [163, 121] width 18 height 11
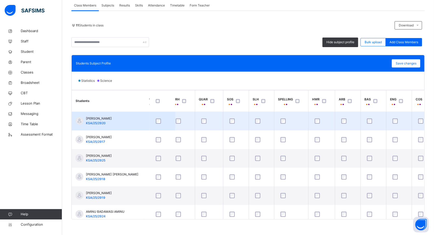
scroll to position [0, 123]
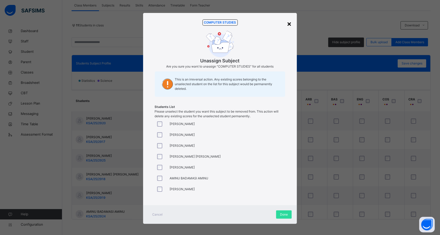
click at [288, 23] on div "×" at bounding box center [289, 23] width 5 height 11
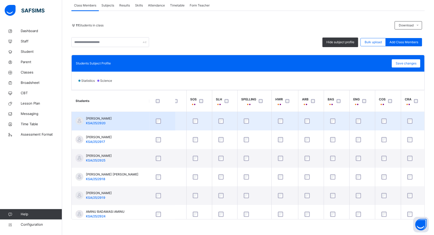
click at [175, 115] on td at bounding box center [162, 121] width 26 height 19
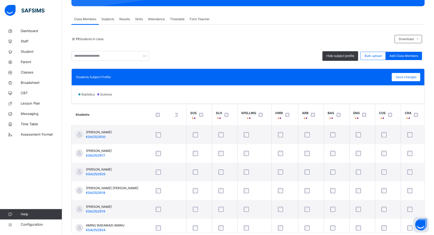
click at [285, 112] on div at bounding box center [288, 114] width 11 height 11
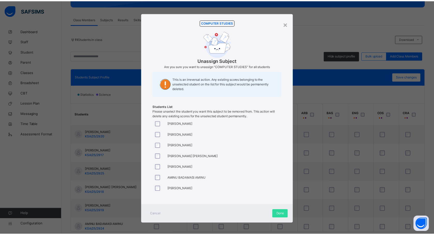
scroll to position [42, 0]
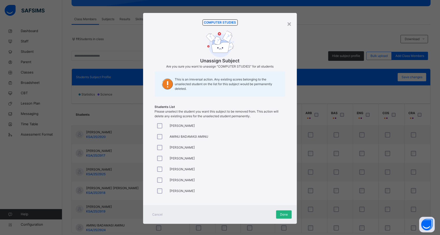
click at [280, 217] on span "Done" at bounding box center [284, 214] width 8 height 5
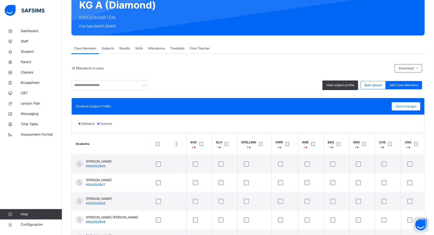
scroll to position [56, 0]
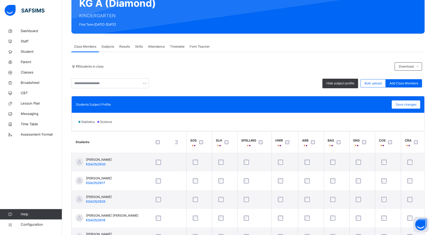
click at [391, 122] on div "Statistics Science" at bounding box center [248, 122] width 353 height 18
click at [399, 144] on th "COS" at bounding box center [388, 143] width 26 height 22
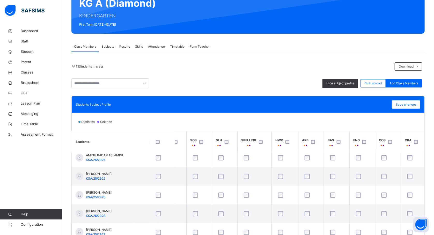
scroll to position [97, 0]
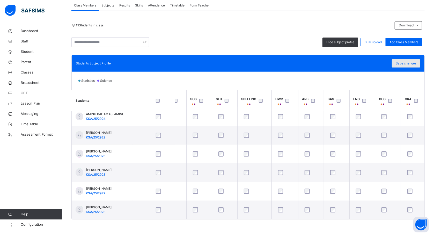
click at [403, 63] on span "Save changes" at bounding box center [406, 63] width 21 height 5
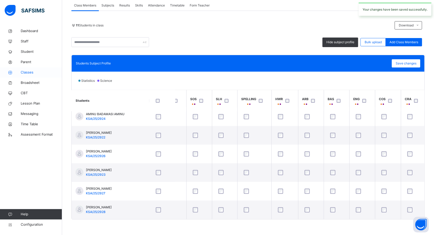
click at [32, 72] on span "Classes" at bounding box center [41, 72] width 41 height 5
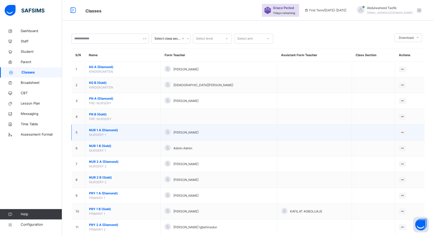
click at [111, 136] on td "NUR 1 A (Diamond) NURSERY 1" at bounding box center [123, 133] width 76 height 16
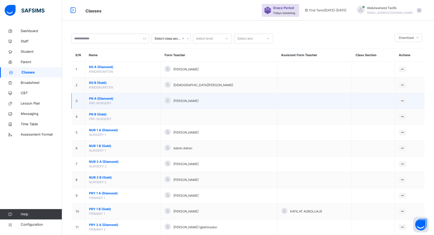
click at [108, 98] on span "PN A (Diamond)" at bounding box center [123, 98] width 68 height 5
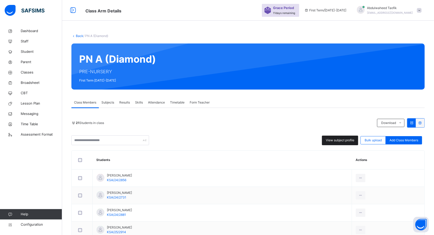
click at [348, 143] on div "View subject profile" at bounding box center [340, 141] width 36 height 10
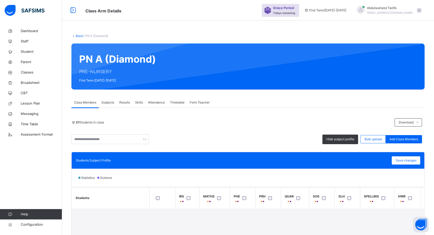
click at [282, 154] on div "Students Subject Profile Save changes" at bounding box center [248, 160] width 353 height 17
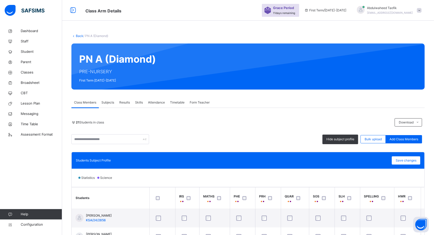
scroll to position [41, 0]
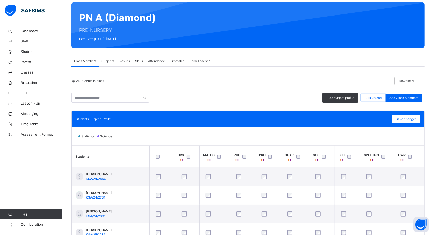
click at [119, 157] on th "Students" at bounding box center [111, 157] width 78 height 22
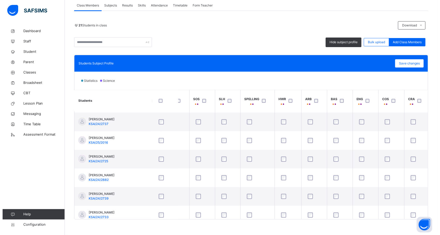
scroll to position [135, 123]
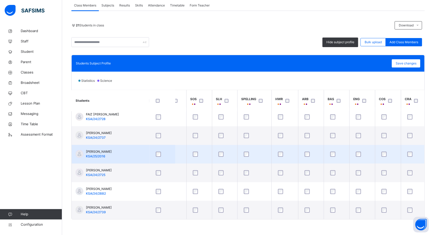
click at [196, 152] on div at bounding box center [200, 154] width 18 height 11
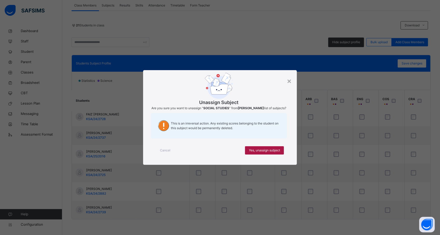
click at [273, 150] on div "Yes, unassign subject" at bounding box center [264, 150] width 39 height 8
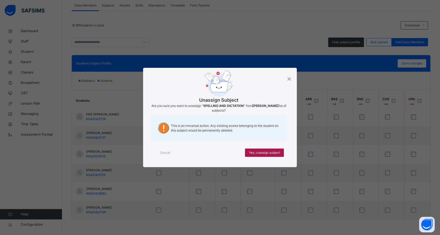
click at [264, 151] on span "Yes, unassign subject" at bounding box center [264, 153] width 31 height 5
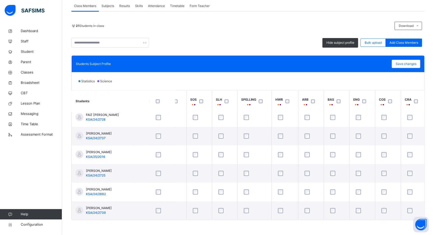
scroll to position [97, 0]
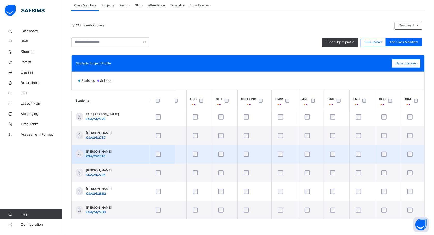
click at [383, 151] on div at bounding box center [389, 154] width 18 height 11
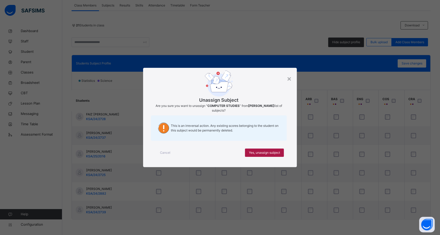
click at [255, 152] on span "Yes, unassign subject" at bounding box center [264, 153] width 31 height 5
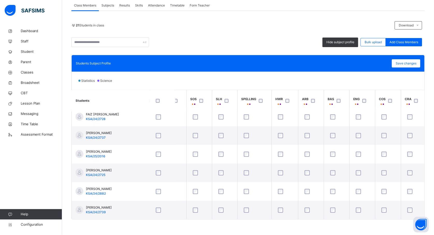
scroll to position [135, 123]
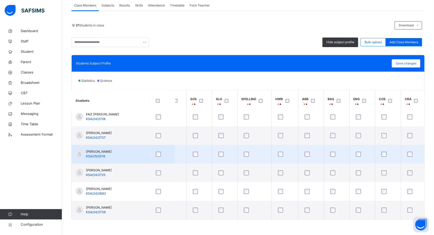
click at [258, 159] on div at bounding box center [255, 154] width 26 height 11
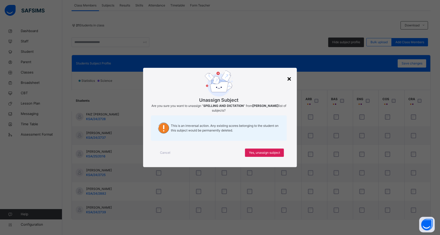
click at [291, 78] on div "×" at bounding box center [289, 78] width 5 height 11
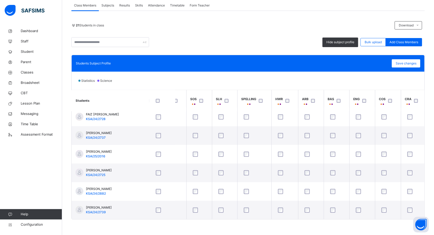
click at [392, 76] on div "Statistics Science" at bounding box center [248, 81] width 353 height 18
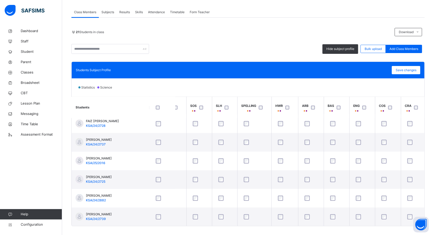
scroll to position [97, 0]
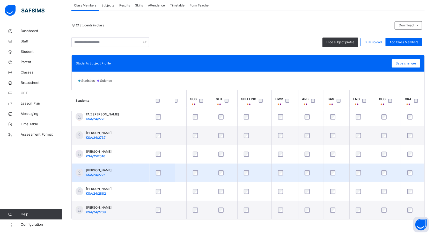
click at [268, 165] on td at bounding box center [255, 173] width 34 height 19
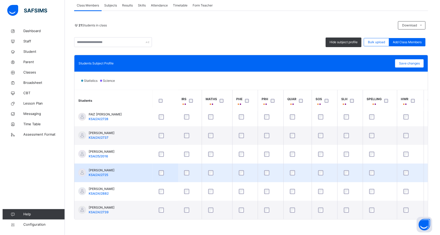
scroll to position [135, 0]
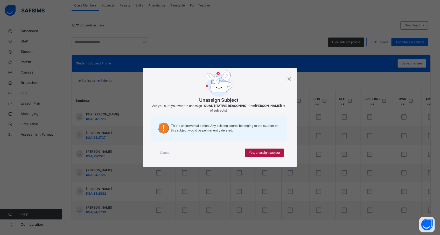
click at [278, 153] on span "Yes, unassign subject" at bounding box center [264, 153] width 31 height 5
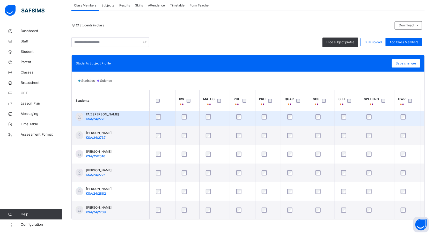
click at [331, 122] on div at bounding box center [322, 117] width 18 height 11
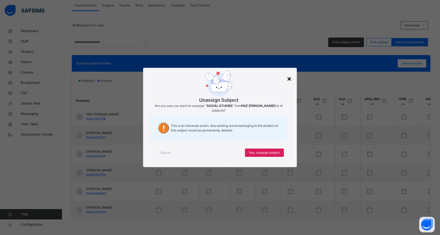
click at [289, 78] on div "×" at bounding box center [289, 78] width 5 height 11
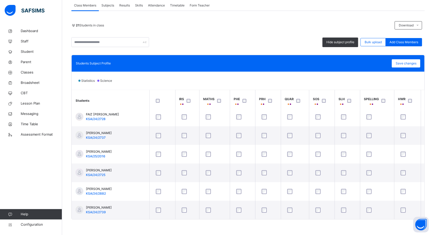
click at [318, 84] on div "Statistics Science" at bounding box center [248, 81] width 353 height 18
click at [335, 94] on th "SOS" at bounding box center [322, 101] width 26 height 22
click at [415, 66] on div "Save changes" at bounding box center [406, 63] width 28 height 8
click at [410, 63] on div "Save changes" at bounding box center [406, 63] width 28 height 8
click at [34, 53] on span "Student" at bounding box center [41, 51] width 41 height 5
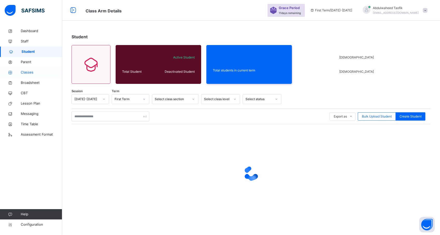
click at [28, 73] on span "Classes" at bounding box center [41, 72] width 41 height 5
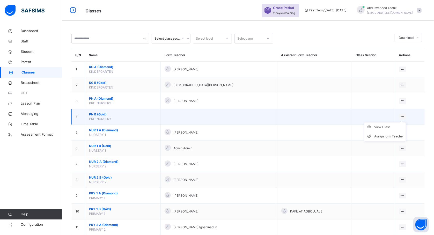
click at [405, 117] on icon at bounding box center [403, 117] width 4 height 4
click at [398, 136] on div "Assign form Teacher" at bounding box center [390, 136] width 30 height 5
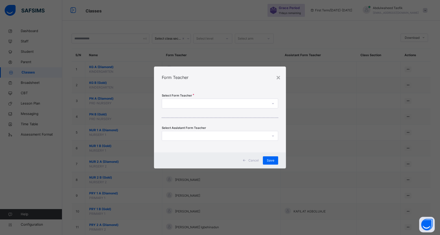
click at [261, 102] on div at bounding box center [215, 104] width 106 height 8
type input "******"
click at [246, 115] on div "[PERSON_NAME]" at bounding box center [220, 115] width 116 height 9
click at [270, 159] on span "Save" at bounding box center [271, 160] width 8 height 5
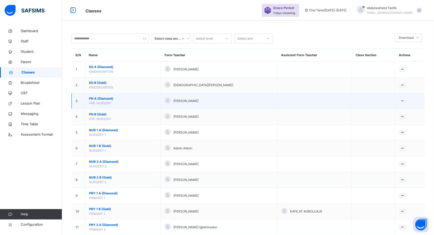
click at [110, 100] on span "PN A (Diamond)" at bounding box center [123, 98] width 68 height 5
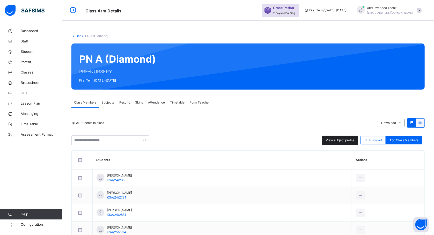
click at [347, 141] on span "View subject profile" at bounding box center [340, 140] width 28 height 5
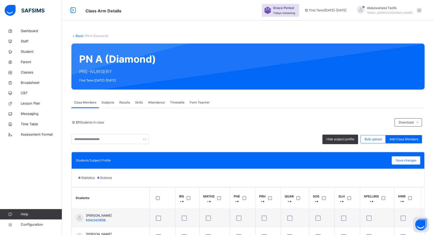
click at [300, 179] on div "Statistics Science" at bounding box center [248, 178] width 353 height 18
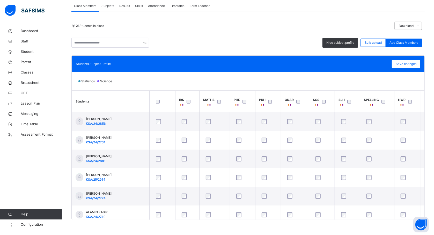
scroll to position [97, 0]
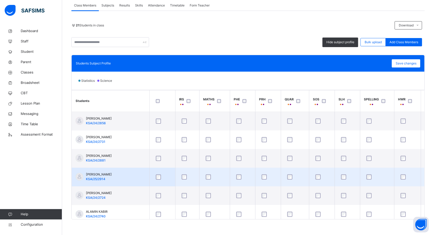
click at [309, 178] on td at bounding box center [295, 177] width 28 height 19
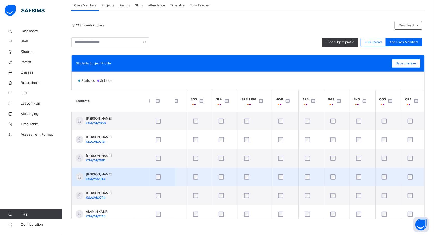
scroll to position [0, 123]
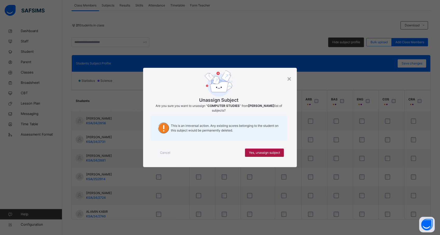
click at [273, 149] on div "Yes, unassign subject" at bounding box center [264, 153] width 39 height 8
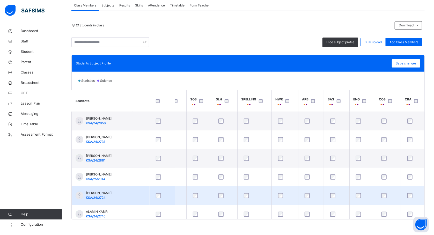
click at [272, 196] on td at bounding box center [285, 196] width 27 height 19
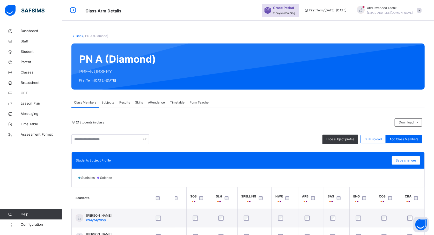
click at [404, 199] on th "CRA" at bounding box center [414, 199] width 26 height 22
click at [403, 199] on th "CRA" at bounding box center [414, 199] width 26 height 22
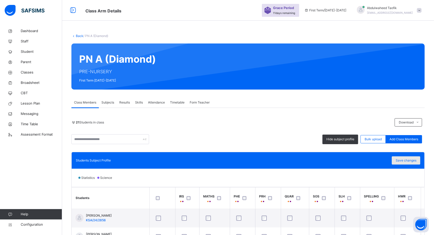
click at [412, 160] on span "Save changes" at bounding box center [406, 160] width 21 height 5
click at [29, 73] on span "Classes" at bounding box center [41, 72] width 41 height 5
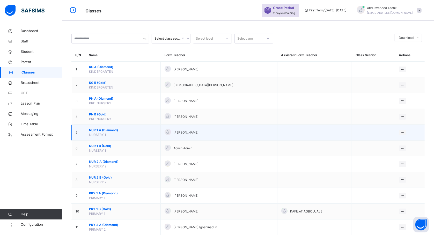
click at [101, 131] on span "NUR 1 A (Diamond)" at bounding box center [123, 130] width 68 height 5
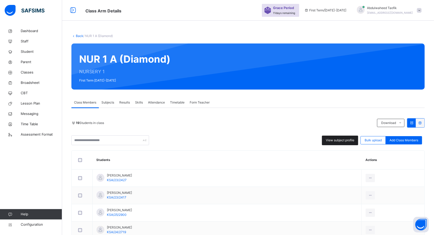
click at [339, 140] on span "View subject profile" at bounding box center [340, 140] width 28 height 5
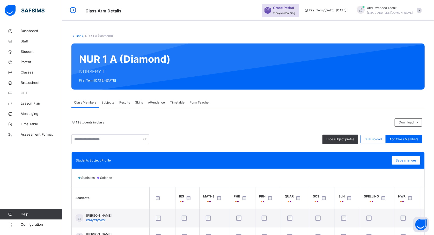
click at [228, 187] on div "Statistics Science" at bounding box center [248, 178] width 353 height 18
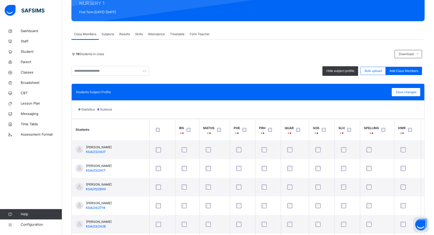
scroll to position [69, 0]
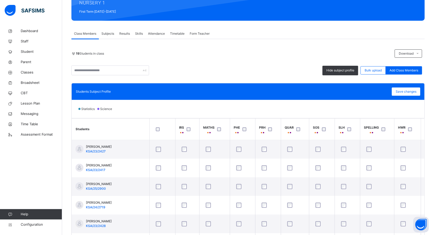
click at [217, 129] on div at bounding box center [220, 129] width 9 height 4
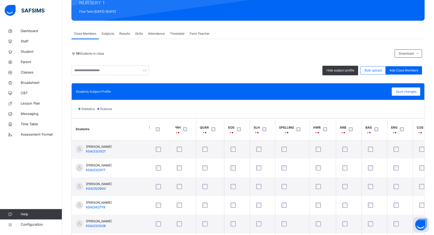
scroll to position [0, 123]
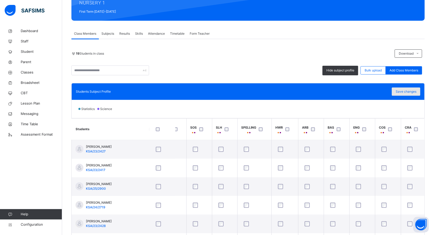
click at [409, 92] on span "Save changes" at bounding box center [406, 91] width 21 height 5
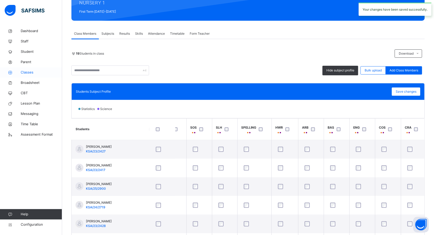
click at [31, 73] on span "Classes" at bounding box center [41, 72] width 41 height 5
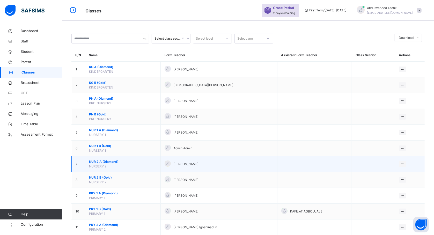
click at [110, 164] on span "NUR 2 A (Diamond)" at bounding box center [123, 162] width 68 height 5
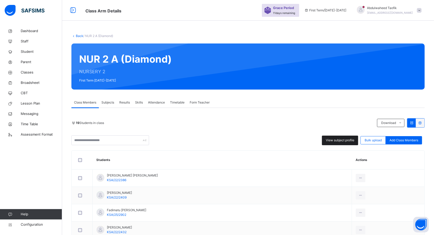
click at [339, 136] on div "View subject profile" at bounding box center [340, 141] width 36 height 10
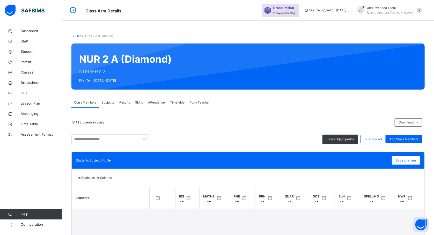
click at [310, 187] on div "Statistics Science" at bounding box center [248, 178] width 353 height 18
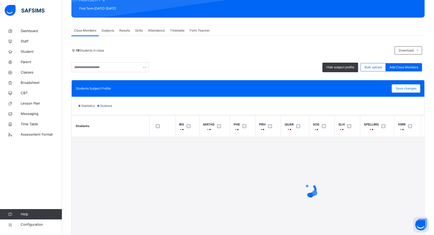
scroll to position [97, 0]
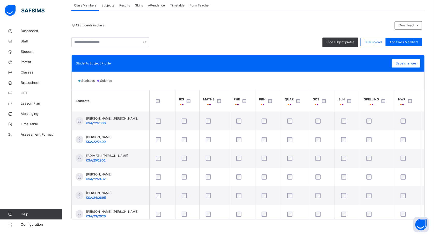
click at [160, 101] on div at bounding box center [162, 101] width 15 height 4
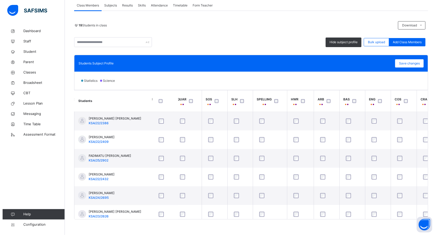
scroll to position [0, 123]
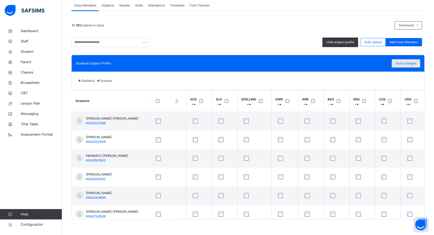
click at [413, 63] on span "Save changes" at bounding box center [406, 63] width 21 height 5
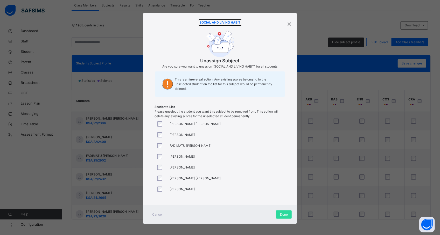
click at [158, 134] on div "[PERSON_NAME] [PERSON_NAME] [PERSON_NAME] FADIMATU [PERSON_NAME] [PERSON_NAME] …" at bounding box center [220, 158] width 131 height 78
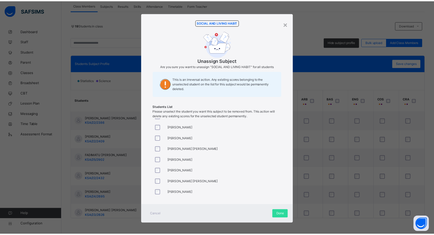
scroll to position [129, 0]
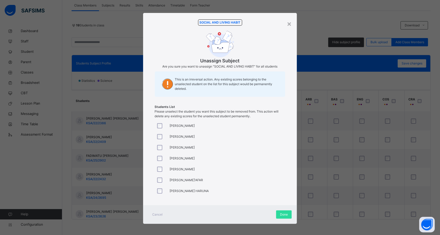
click at [158, 169] on div "[PERSON_NAME] [PERSON_NAME] [PERSON_NAME] FADIMATU [PERSON_NAME] [PERSON_NAME] …" at bounding box center [220, 158] width 131 height 78
click at [281, 214] on span "Done" at bounding box center [284, 214] width 8 height 5
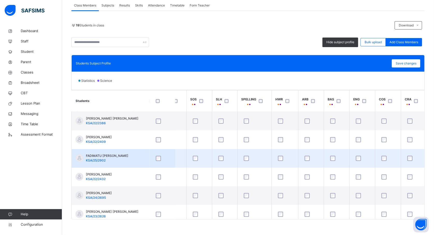
click at [222, 151] on td at bounding box center [224, 158] width 25 height 19
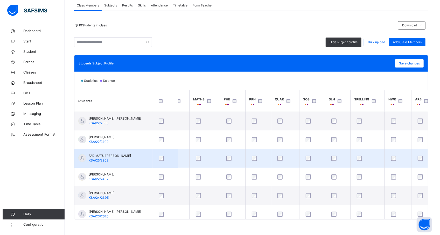
scroll to position [0, 0]
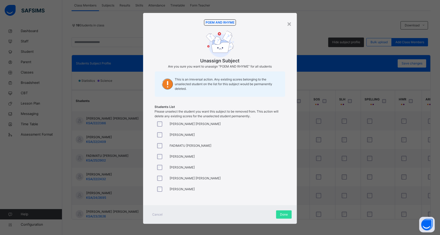
click at [211, 108] on div "Students List Please unselect the student you want this subject to be removed f…" at bounding box center [220, 108] width 131 height 19
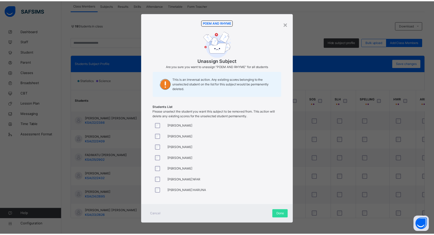
scroll to position [2, 0]
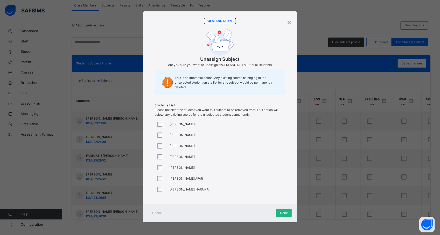
click at [281, 216] on div "Done" at bounding box center [284, 213] width 16 height 8
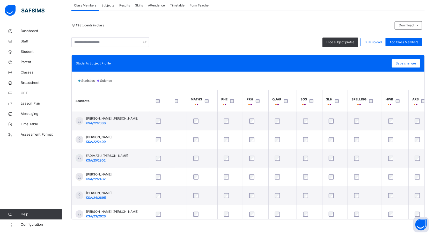
scroll to position [0, 0]
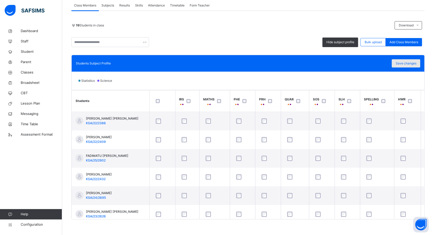
click at [411, 65] on span "Save changes" at bounding box center [406, 63] width 21 height 5
click at [31, 73] on span "Classes" at bounding box center [41, 72] width 41 height 5
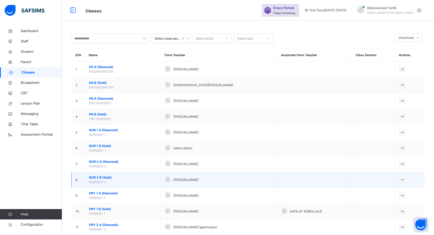
click at [107, 178] on span "NUR 2 B (Gold)" at bounding box center [123, 177] width 68 height 5
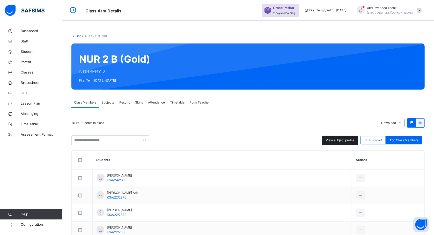
click at [346, 142] on span "View subject profile" at bounding box center [340, 140] width 28 height 5
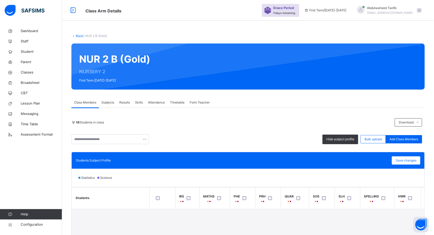
click at [268, 179] on div "Statistics Science" at bounding box center [248, 178] width 353 height 18
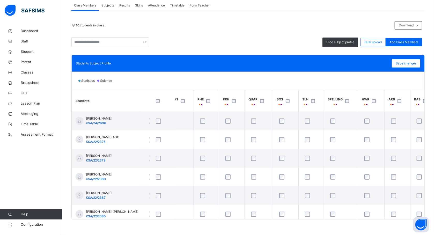
scroll to position [0, 123]
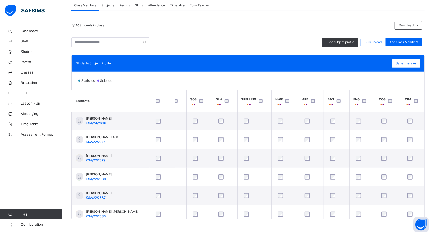
click at [392, 103] on div at bounding box center [392, 101] width 9 height 4
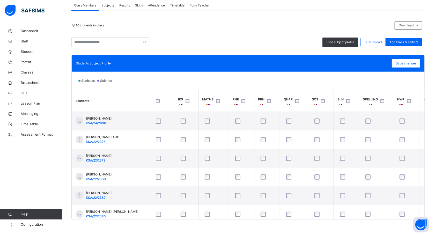
scroll to position [0, 0]
click at [415, 63] on span "Save changes" at bounding box center [406, 63] width 21 height 5
click at [27, 63] on span "Parent" at bounding box center [41, 62] width 41 height 5
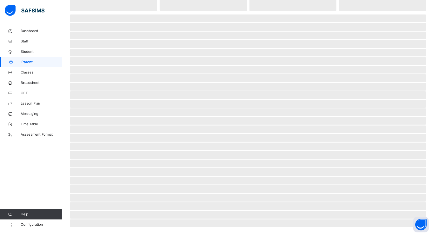
scroll to position [52, 0]
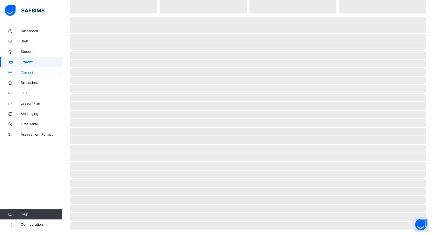
click at [27, 75] on span "Classes" at bounding box center [41, 72] width 41 height 5
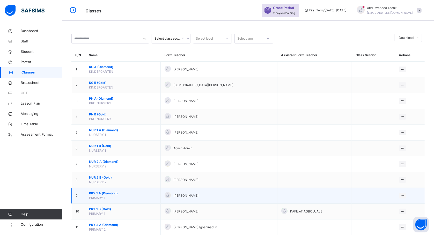
click at [105, 194] on span "PRY 1 A (Diamond)" at bounding box center [123, 193] width 68 height 5
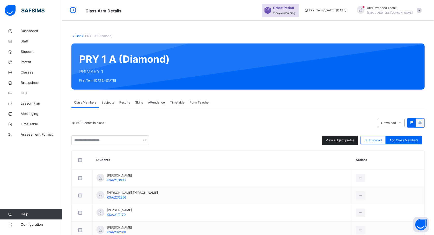
click at [346, 143] on div "View subject profile" at bounding box center [340, 141] width 36 height 10
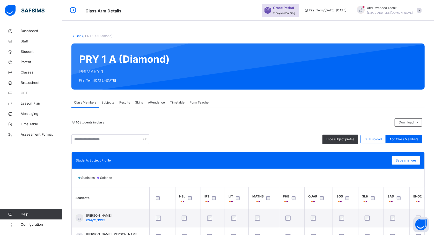
click at [139, 188] on th "Students" at bounding box center [111, 199] width 78 height 22
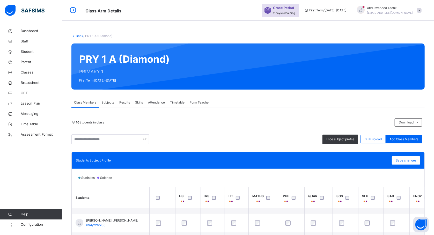
scroll to position [27, 0]
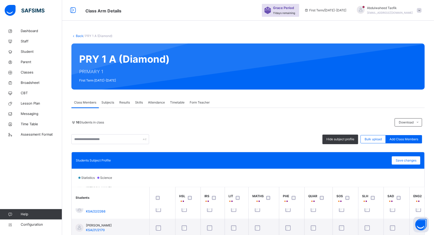
click at [178, 189] on th "HSL" at bounding box center [187, 198] width 25 height 22
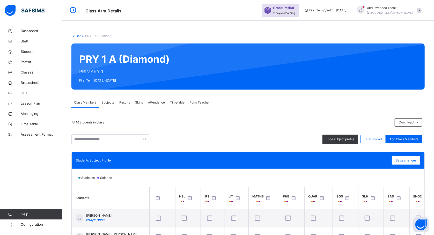
scroll to position [14, 0]
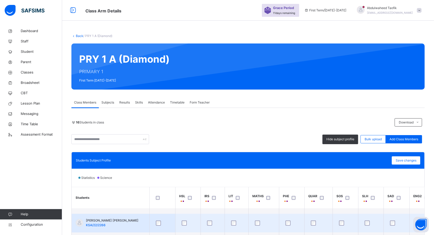
click at [169, 224] on div at bounding box center [162, 223] width 15 height 5
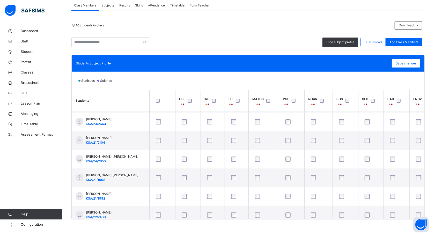
scroll to position [0, 0]
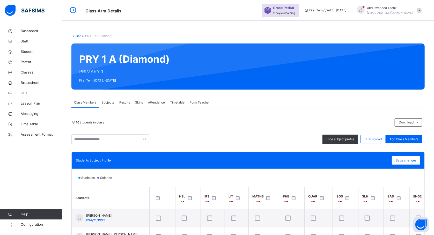
click at [158, 201] on div at bounding box center [163, 198] width 18 height 11
click at [167, 206] on th at bounding box center [162, 199] width 26 height 22
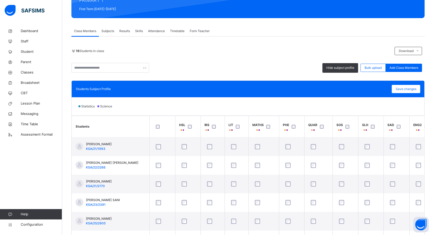
scroll to position [70, 0]
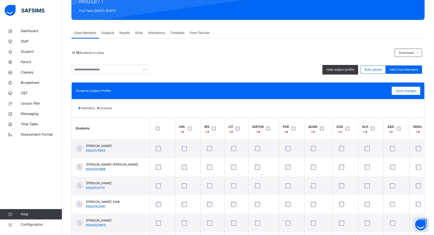
click at [266, 128] on div at bounding box center [270, 129] width 9 height 4
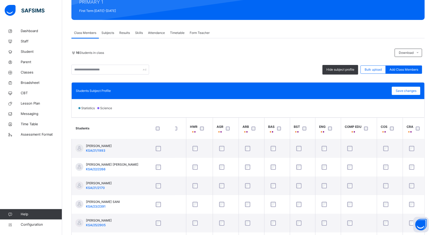
scroll to position [0, 304]
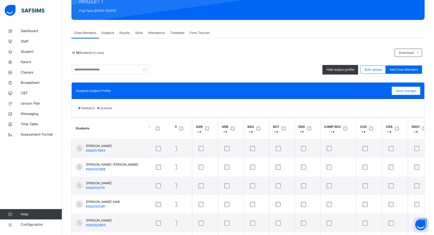
click at [402, 131] on div at bounding box center [398, 128] width 11 height 11
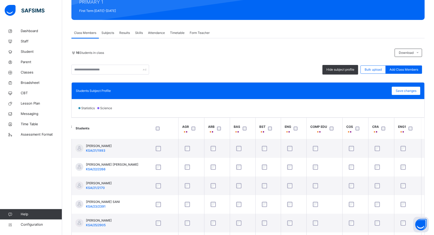
scroll to position [0, 365]
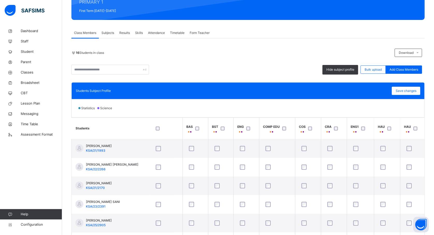
click at [365, 131] on div at bounding box center [364, 128] width 11 height 11
click at [415, 89] on span "Save changes" at bounding box center [406, 91] width 21 height 5
click at [406, 91] on span "Save changes" at bounding box center [406, 91] width 21 height 5
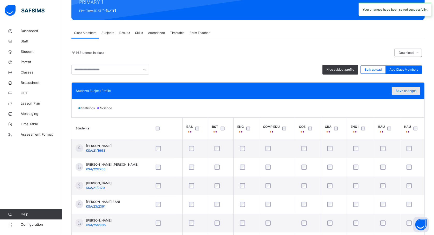
click at [406, 91] on span "Save changes" at bounding box center [406, 91] width 21 height 5
click at [26, 71] on span "Classes" at bounding box center [41, 72] width 41 height 5
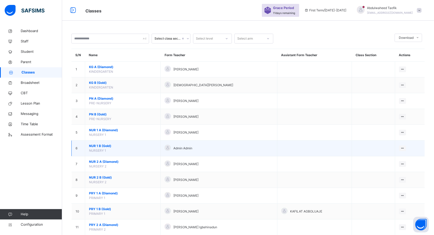
click at [107, 147] on span "NUR 1 B (Gold)" at bounding box center [123, 146] width 68 height 5
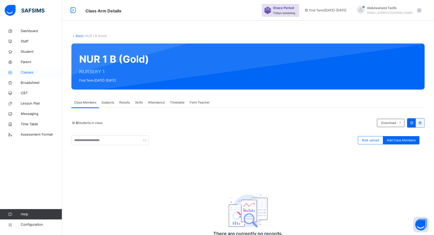
click at [32, 69] on link "Classes" at bounding box center [31, 72] width 62 height 10
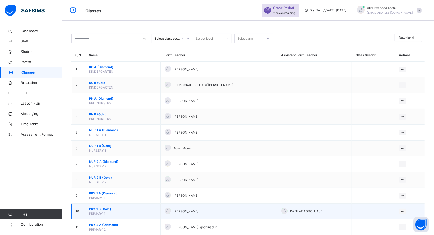
click at [104, 211] on span "PRY 1 B (Gold)" at bounding box center [123, 209] width 68 height 5
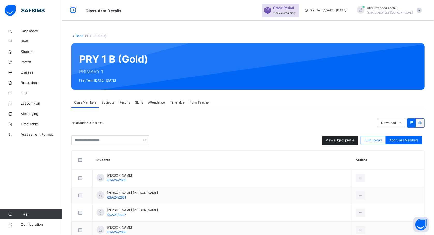
click at [346, 141] on span "View subject profile" at bounding box center [340, 140] width 28 height 5
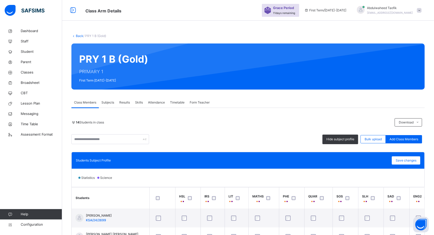
click at [268, 188] on th "MATHS" at bounding box center [264, 199] width 31 height 22
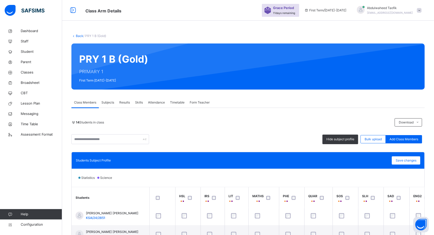
scroll to position [27, 0]
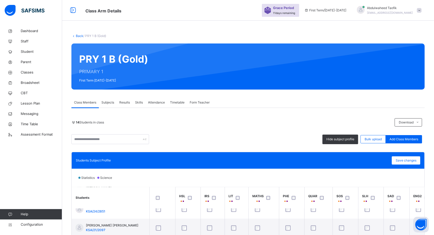
click at [121, 205] on th "Students" at bounding box center [111, 198] width 78 height 22
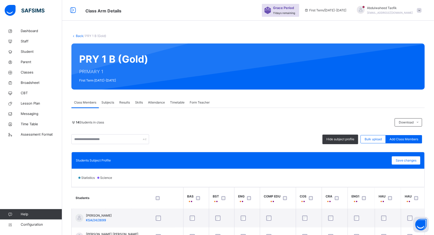
scroll to position [0, 365]
click at [312, 195] on div at bounding box center [311, 198] width 11 height 11
click at [402, 160] on span "Save changes" at bounding box center [406, 160] width 21 height 5
click at [27, 74] on span "Classes" at bounding box center [41, 72] width 41 height 5
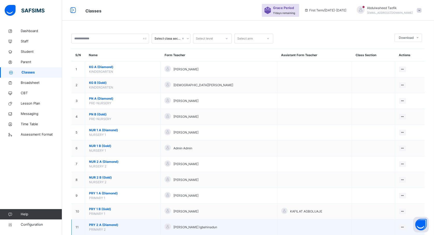
click at [106, 227] on span "PRY 2 A (Diamond)" at bounding box center [123, 225] width 68 height 5
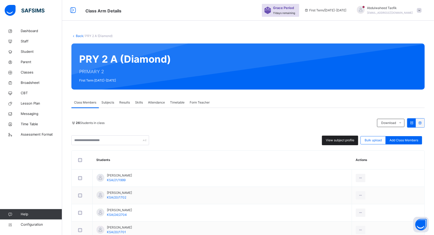
click at [342, 140] on span "View subject profile" at bounding box center [340, 140] width 28 height 5
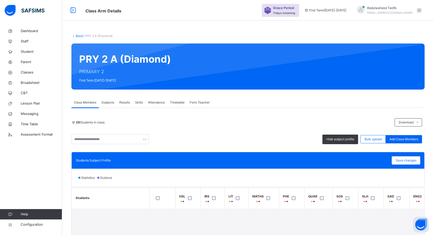
click at [149, 201] on th "Students" at bounding box center [111, 199] width 78 height 22
click at [142, 202] on th "Students" at bounding box center [111, 199] width 78 height 22
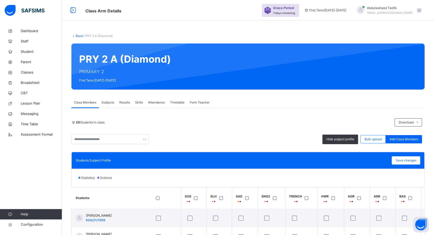
click at [207, 196] on th "SLH" at bounding box center [219, 199] width 25 height 22
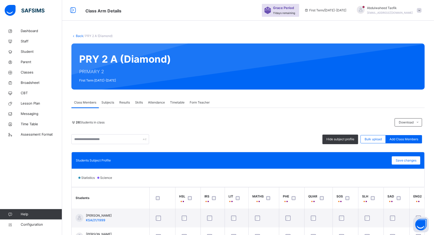
click at [384, 204] on th "SLH" at bounding box center [371, 199] width 25 height 22
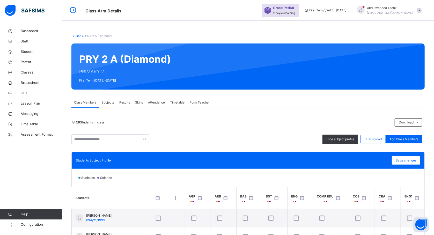
scroll to position [0, 318]
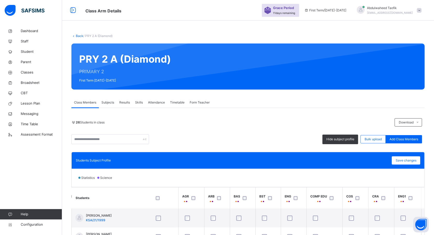
click at [358, 202] on div at bounding box center [359, 198] width 11 height 11
click at [412, 196] on div at bounding box center [412, 198] width 11 height 11
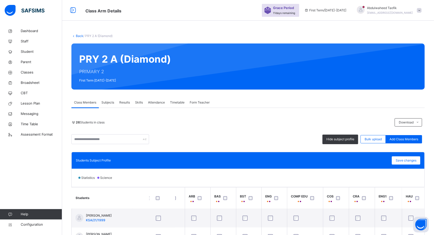
scroll to position [0, 339]
click at [418, 182] on div "Statistics Science" at bounding box center [248, 178] width 353 height 18
click at [408, 160] on span "Save changes" at bounding box center [406, 160] width 21 height 5
click at [402, 205] on th "HAU" at bounding box center [414, 199] width 26 height 22
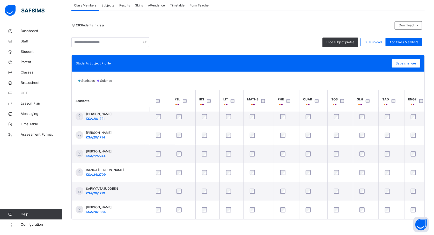
scroll to position [380, 0]
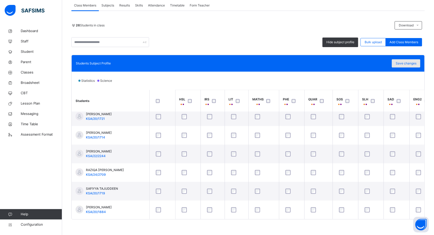
click at [409, 63] on span "Save changes" at bounding box center [406, 63] width 21 height 5
